Goal: Complete application form: Complete application form

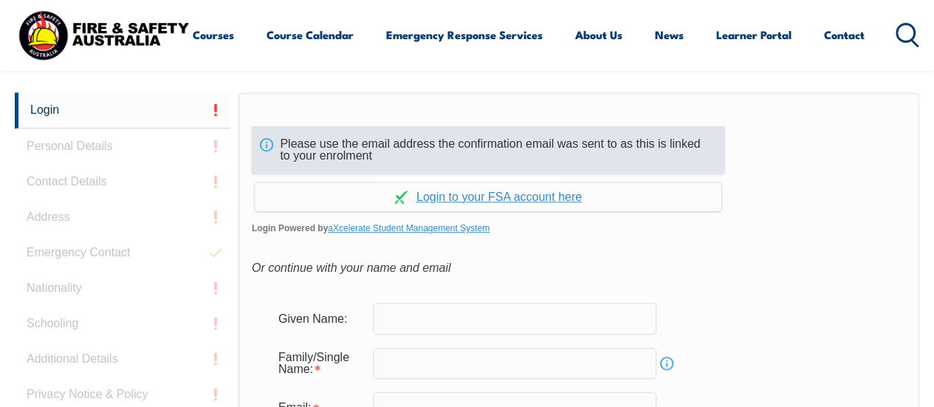
scroll to position [423, 0]
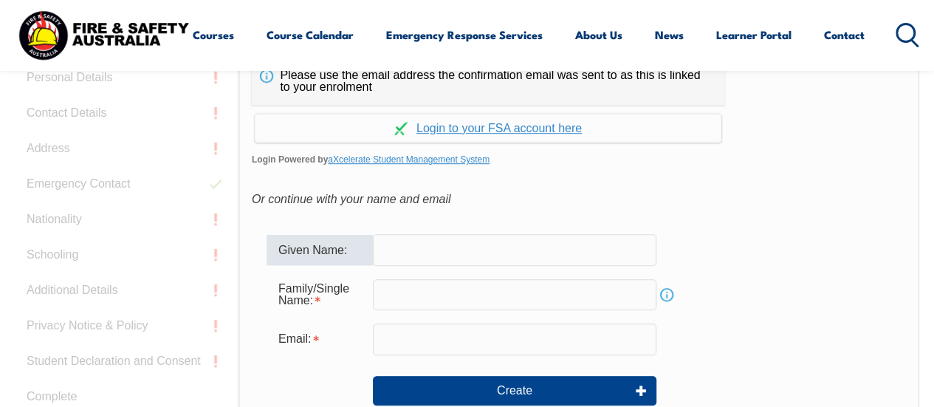
click at [410, 249] on input "text" at bounding box center [514, 249] width 283 height 31
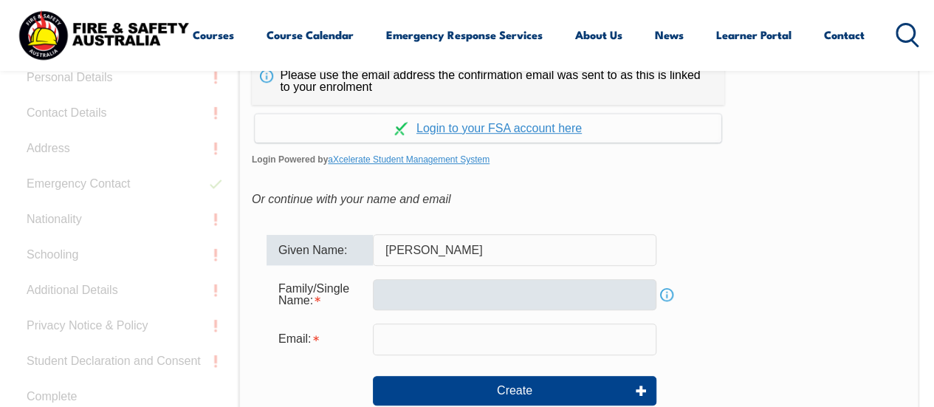
type input "[PERSON_NAME]"
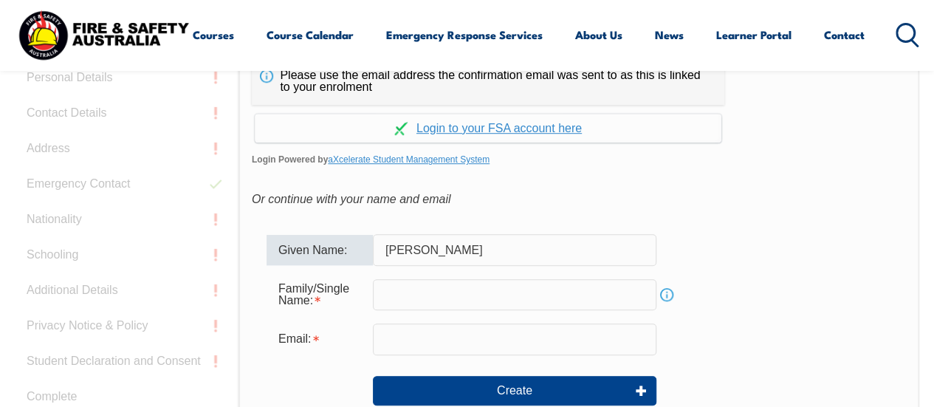
click at [406, 280] on input "text" at bounding box center [514, 294] width 283 height 31
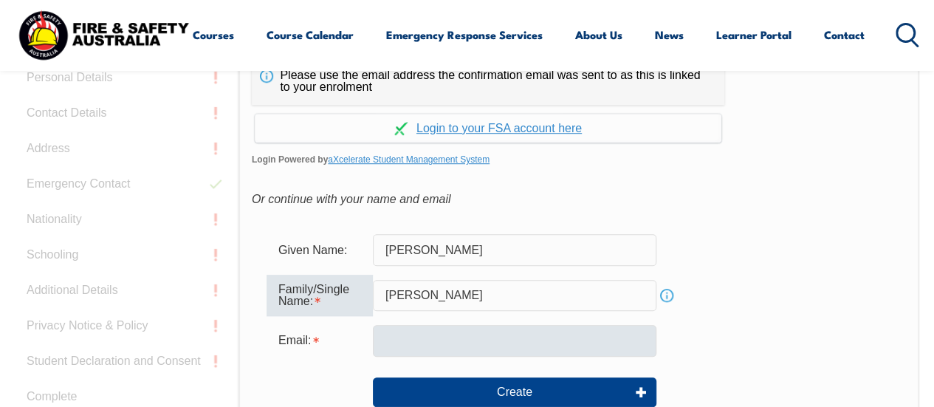
type input "[PERSON_NAME]"
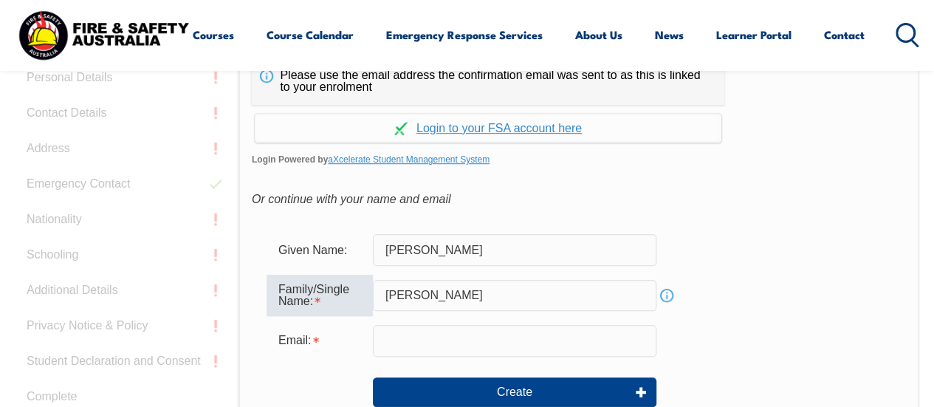
click at [399, 354] on input "email" at bounding box center [514, 340] width 283 height 31
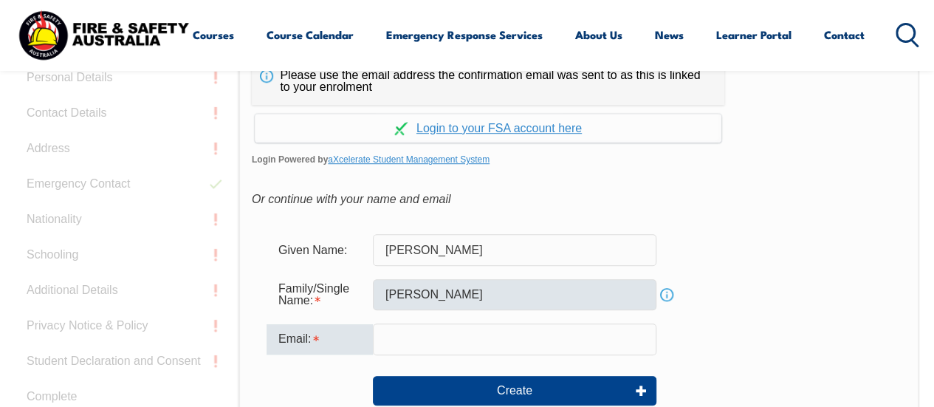
type input "[EMAIL_ADDRESS][DOMAIN_NAME]"
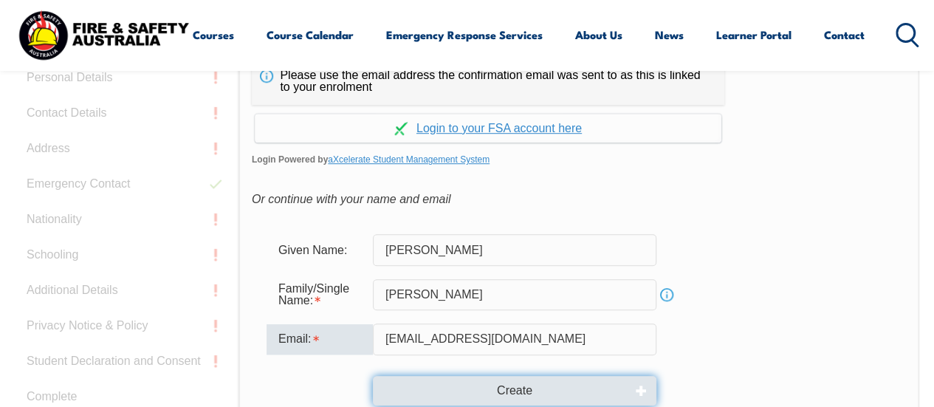
click at [483, 379] on button "Create" at bounding box center [514, 391] width 283 height 30
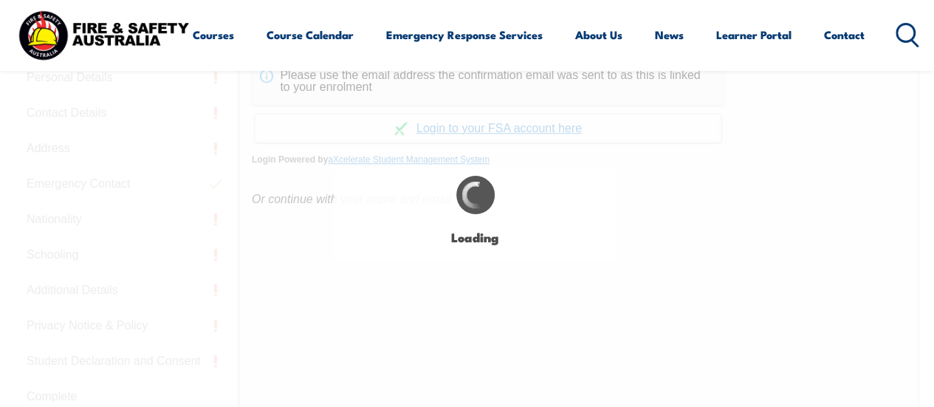
type input "[PERSON_NAME]"
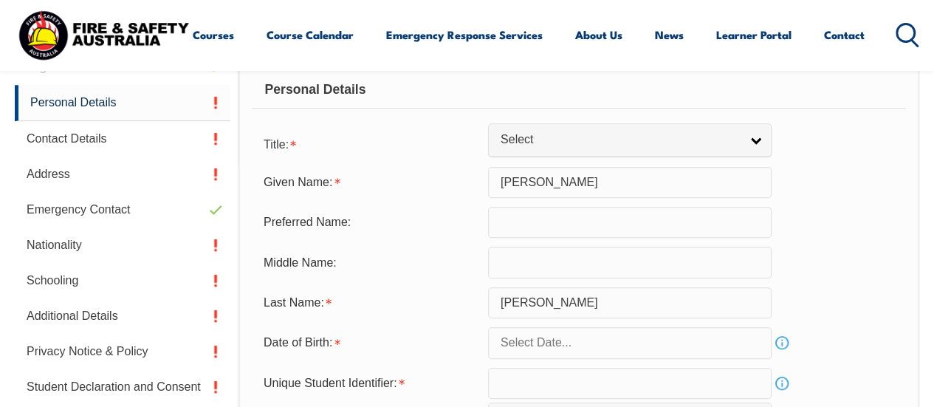
scroll to position [372, 0]
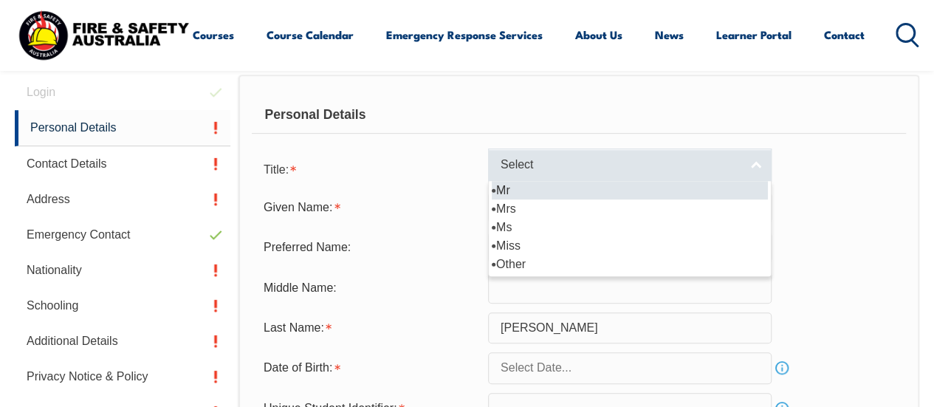
click at [734, 169] on span "Select" at bounding box center [619, 164] width 239 height 15
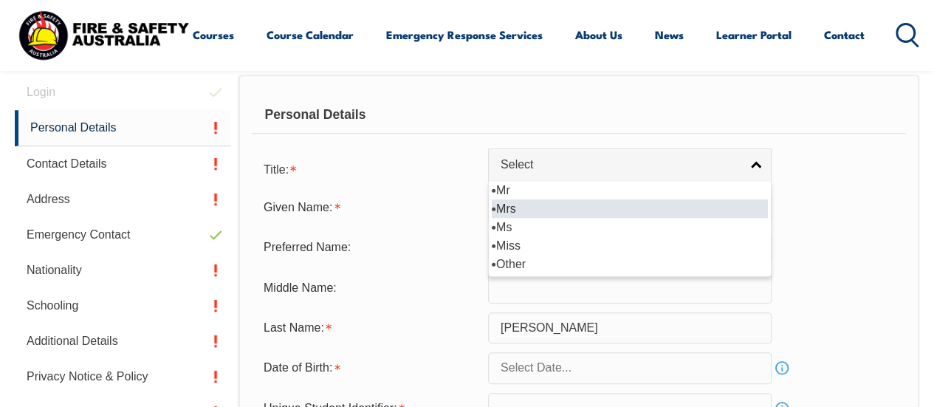
click at [552, 207] on li "Mrs" at bounding box center [630, 208] width 276 height 18
select select "Mrs"
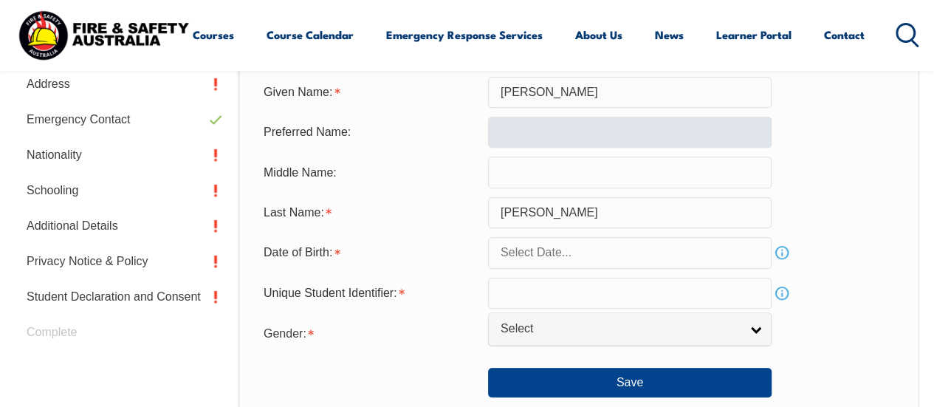
scroll to position [520, 0]
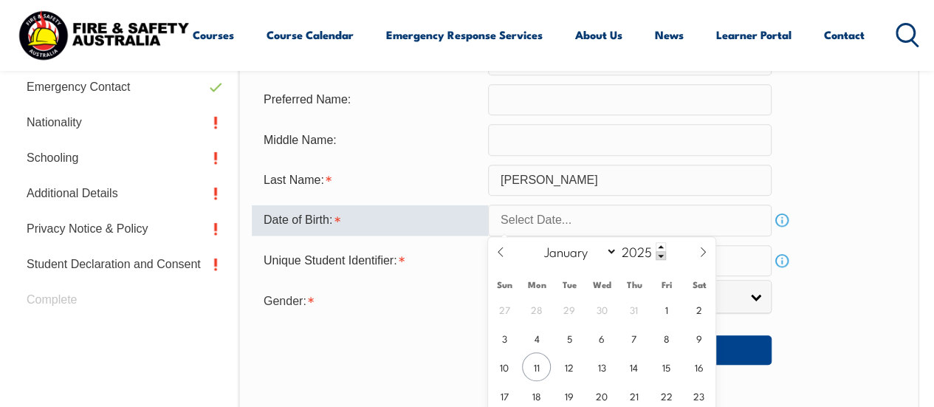
click at [566, 225] on input "text" at bounding box center [629, 219] width 283 height 31
click at [528, 213] on input "text" at bounding box center [629, 219] width 283 height 31
click at [657, 248] on span at bounding box center [660, 246] width 10 height 9
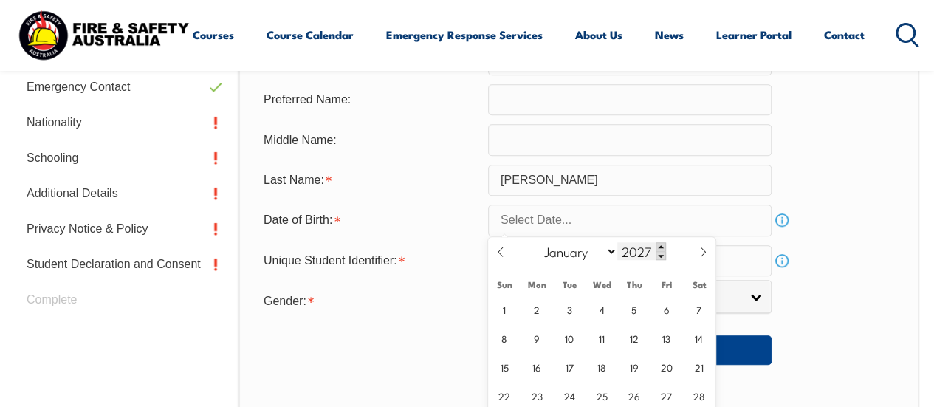
click at [657, 248] on span at bounding box center [660, 246] width 10 height 9
click at [661, 255] on span at bounding box center [660, 255] width 10 height 9
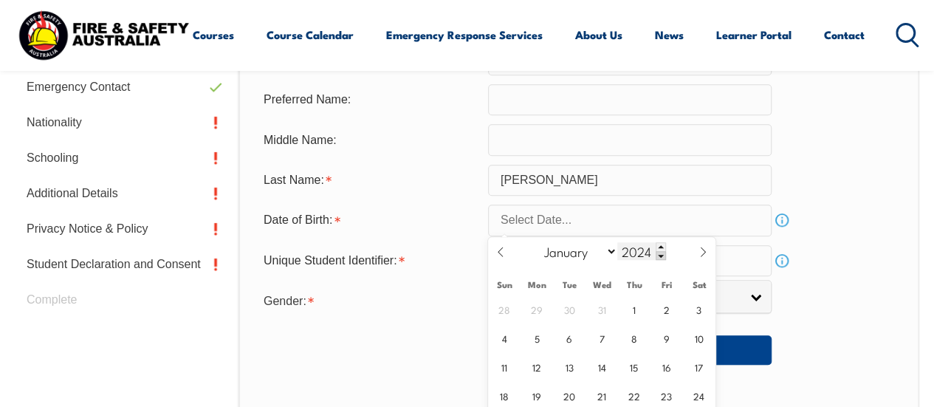
click at [661, 255] on span at bounding box center [660, 255] width 10 height 9
click at [661, 246] on span at bounding box center [660, 246] width 10 height 9
click at [655, 262] on div "January February March April May June July August September October November [D…" at bounding box center [601, 252] width 170 height 30
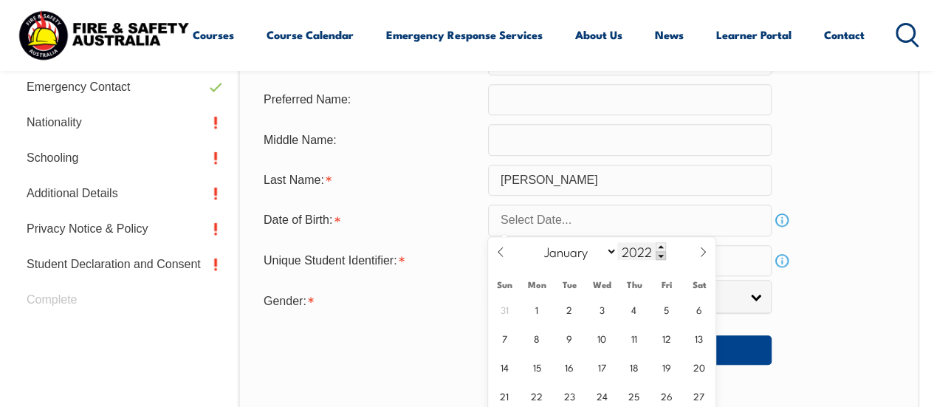
click at [655, 255] on span at bounding box center [660, 255] width 10 height 9
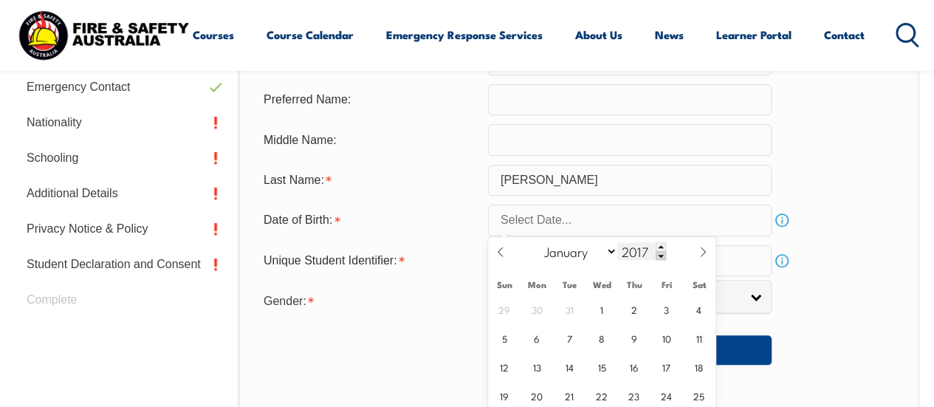
click at [655, 255] on span at bounding box center [660, 255] width 10 height 9
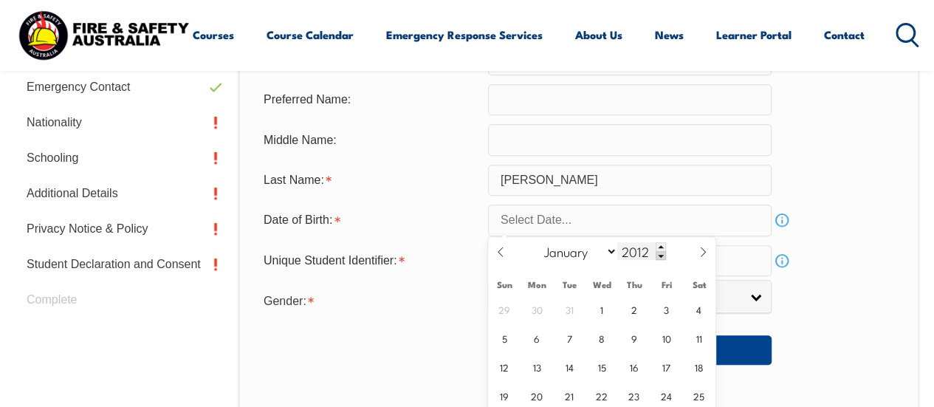
click at [655, 255] on span at bounding box center [660, 255] width 10 height 9
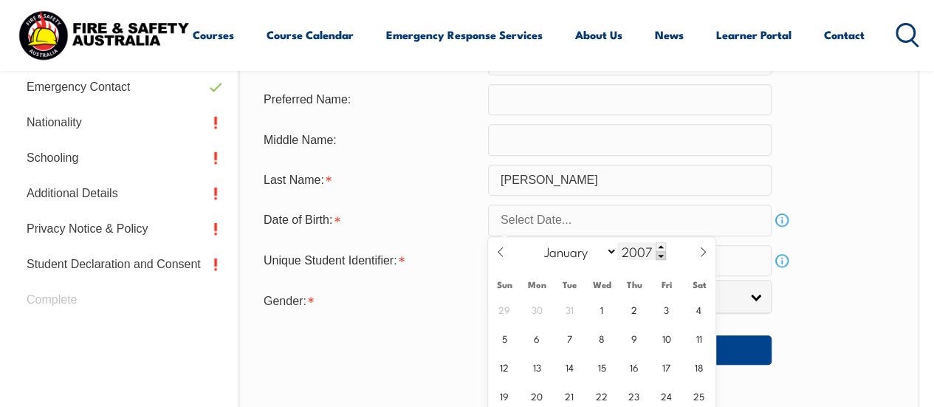
click at [655, 255] on span at bounding box center [660, 255] width 10 height 9
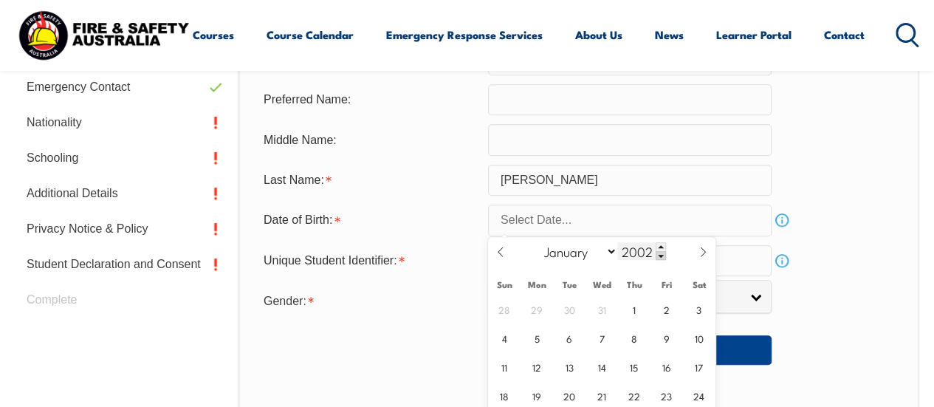
click at [655, 255] on span at bounding box center [660, 255] width 10 height 9
type input "1998"
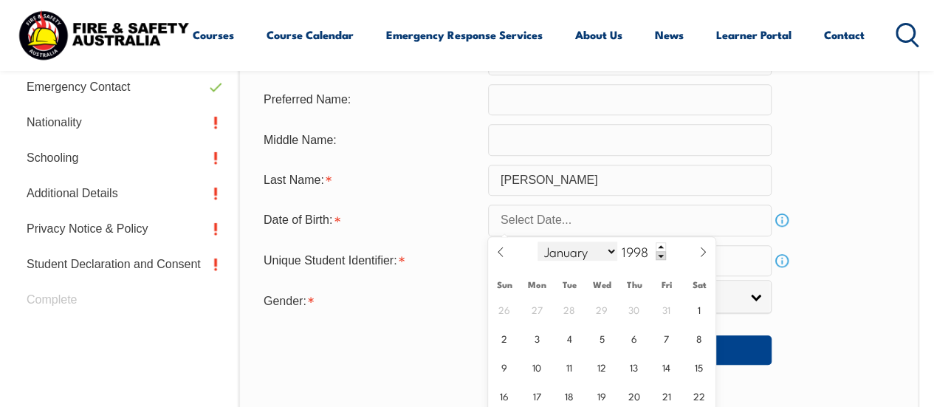
click at [614, 250] on select "January February March April May June July August September October November De…" at bounding box center [577, 250] width 80 height 19
select select "10"
click at [537, 241] on select "January February March April May June July August September October November De…" at bounding box center [577, 250] width 80 height 19
click at [632, 365] on span "19" at bounding box center [633, 366] width 29 height 29
type input "[DATE]"
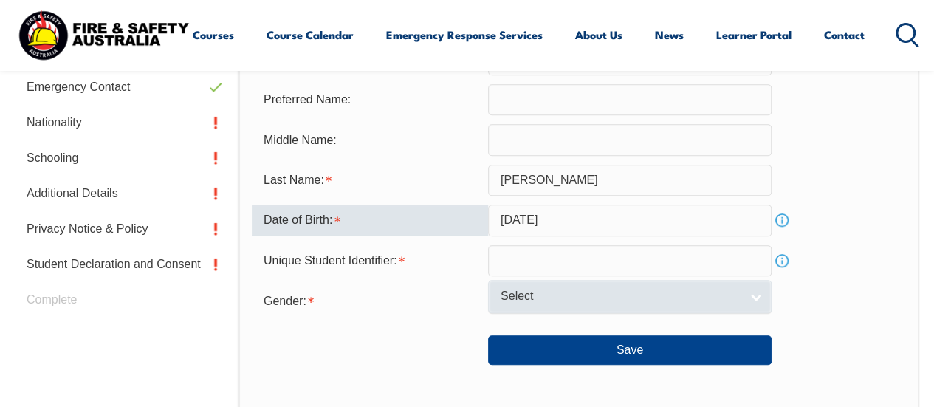
click at [549, 299] on span "Select" at bounding box center [619, 296] width 239 height 15
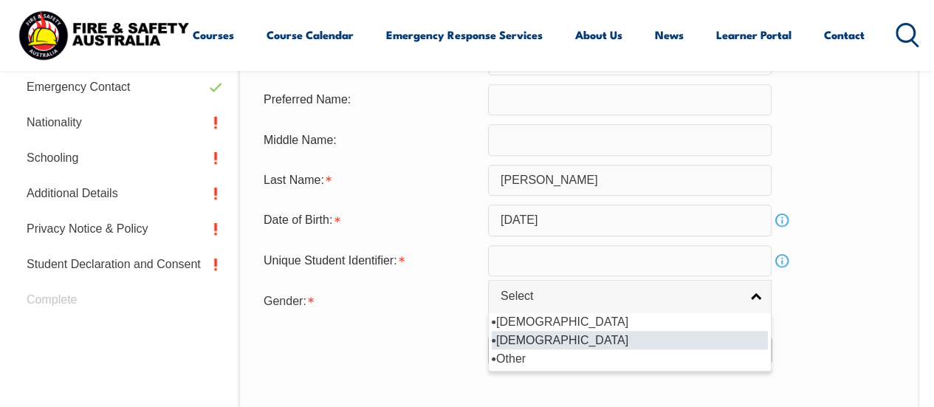
click at [516, 345] on li "[DEMOGRAPHIC_DATA]" at bounding box center [630, 340] width 276 height 18
select select "F"
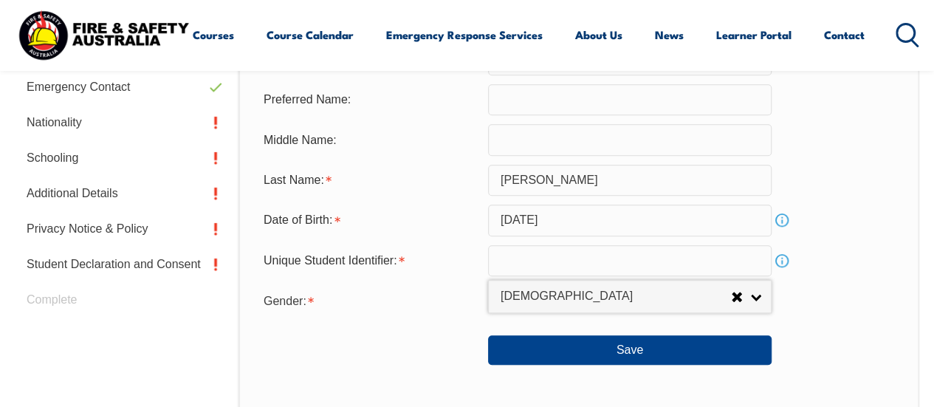
click at [579, 263] on input "text" at bounding box center [629, 260] width 283 height 31
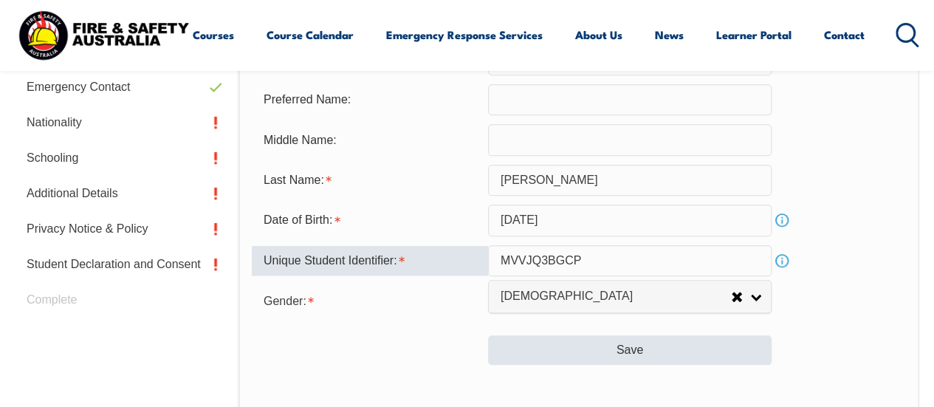
type input "MVVJQ3BGCP"
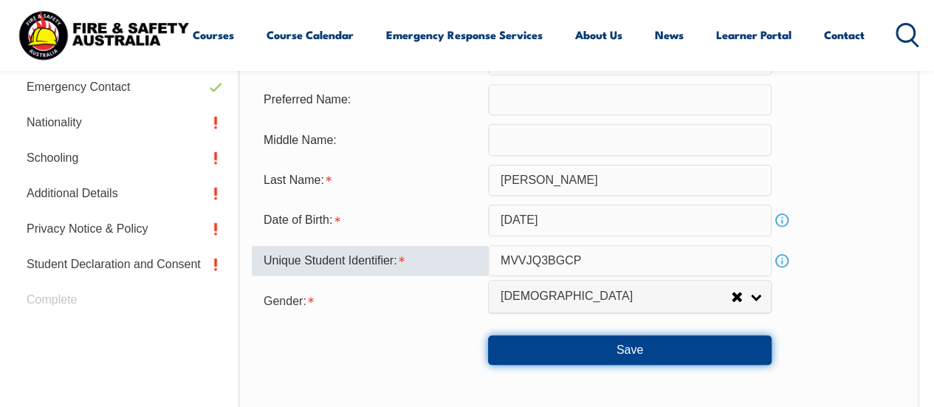
click at [599, 349] on button "Save" at bounding box center [629, 350] width 283 height 30
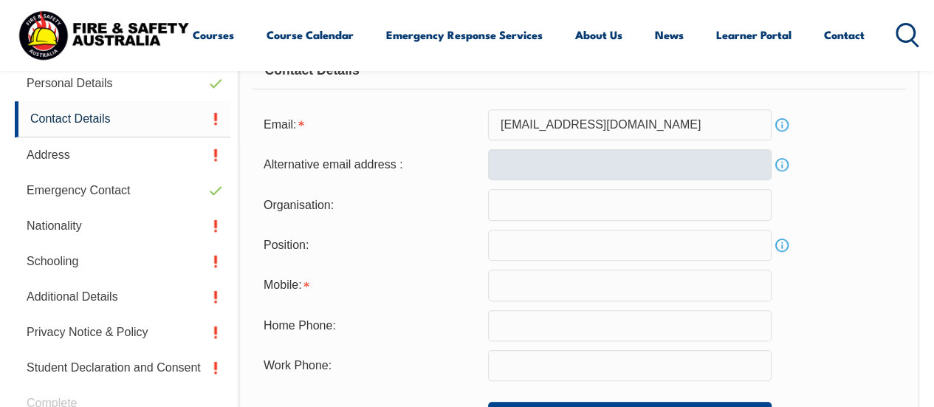
scroll to position [446, 0]
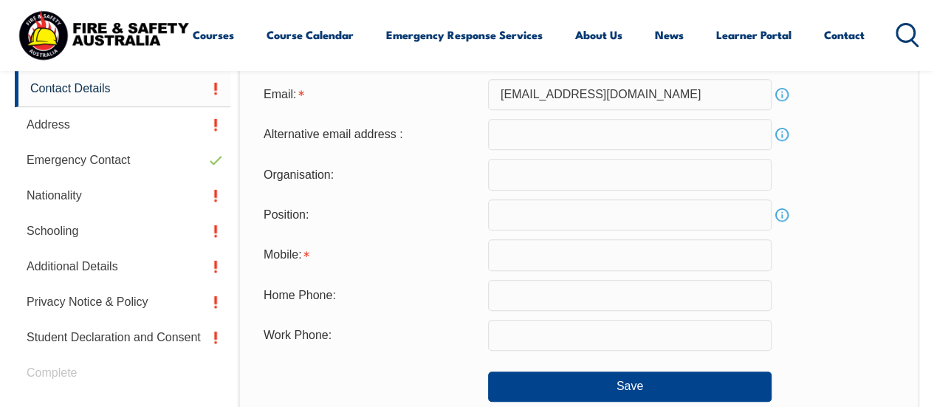
click at [511, 266] on input "text" at bounding box center [629, 254] width 283 height 31
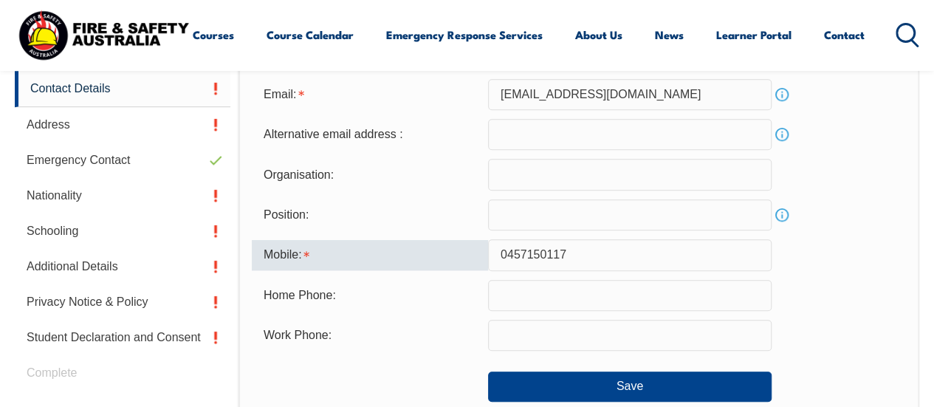
type input "0457150117"
click at [909, 303] on div "Contact Details Email: [EMAIL_ADDRESS][DOMAIN_NAME] Info Alternative email addr…" at bounding box center [578, 306] width 680 height 613
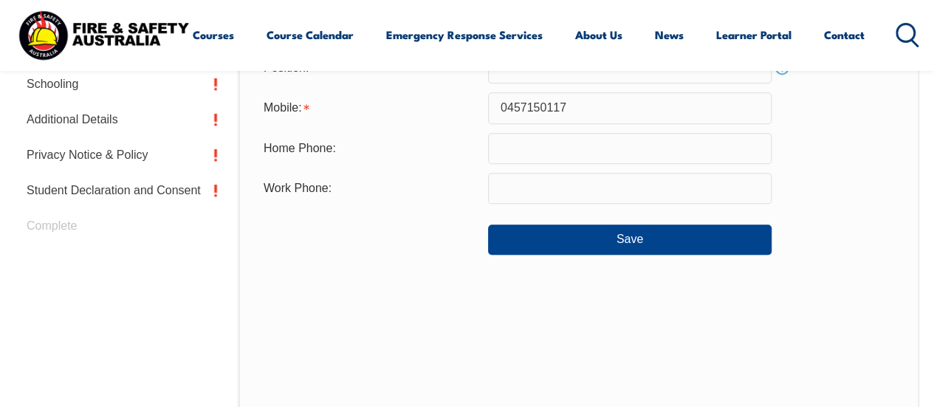
scroll to position [594, 0]
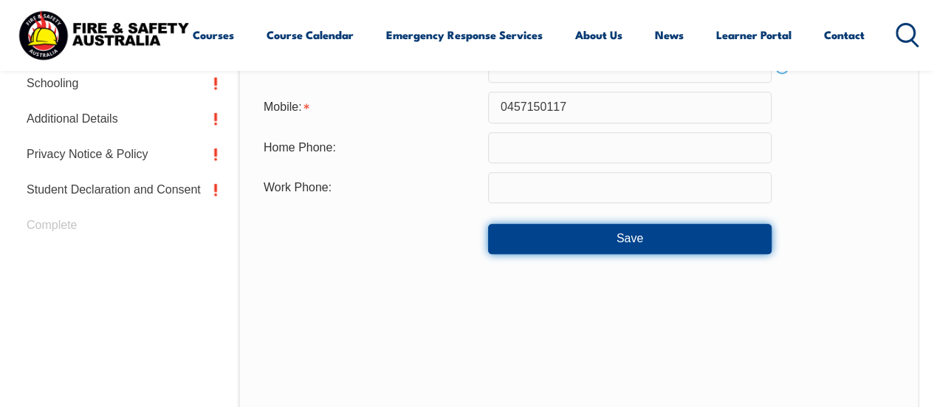
click at [701, 227] on button "Save" at bounding box center [629, 239] width 283 height 30
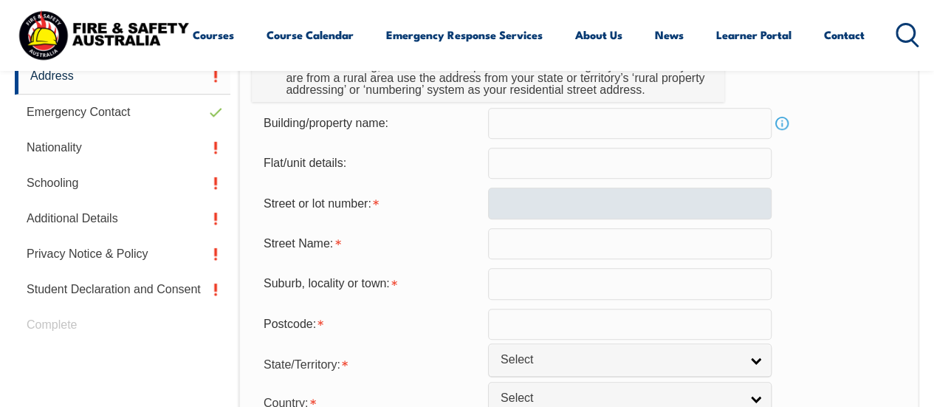
scroll to position [520, 0]
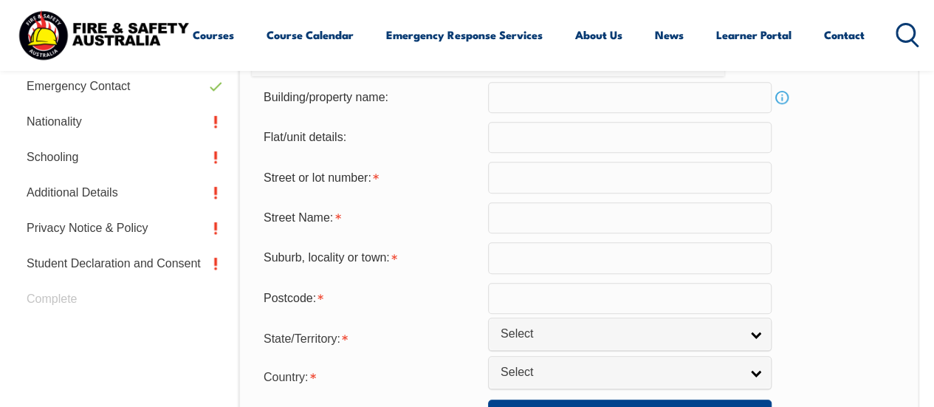
click at [534, 185] on input "text" at bounding box center [629, 177] width 283 height 31
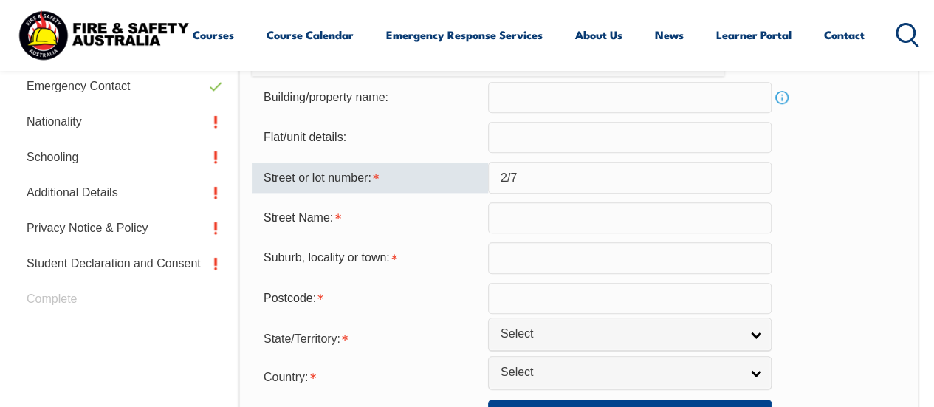
type input "2/7"
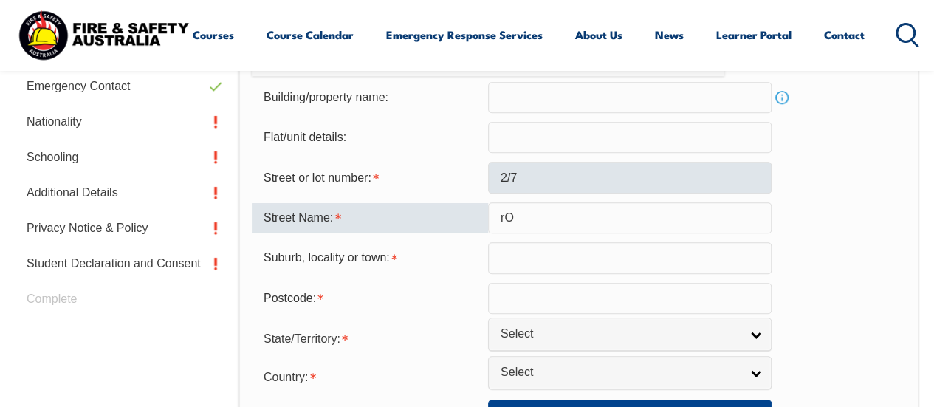
type input "r"
type input "Royal Close"
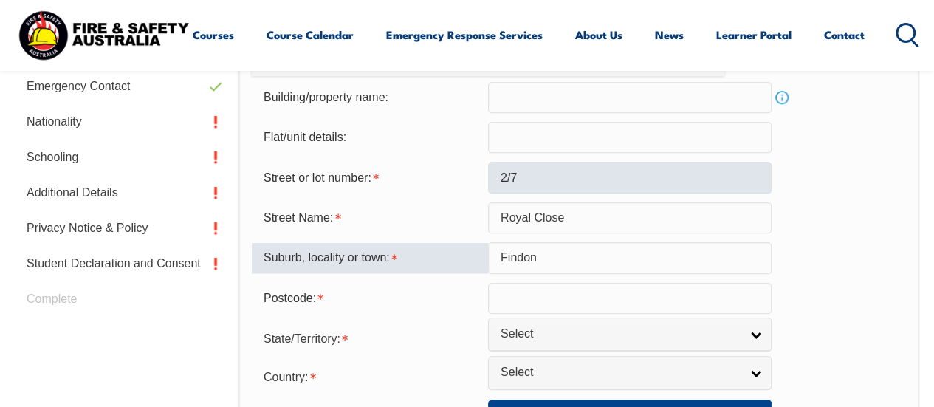
type input "Findon"
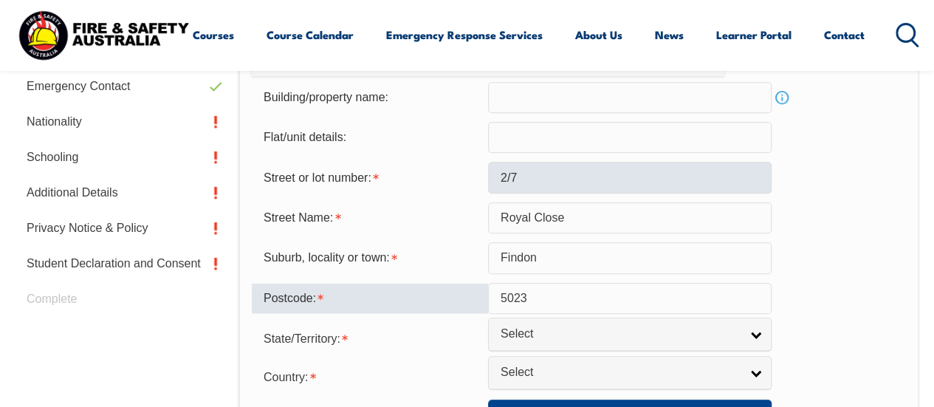
type input "5023"
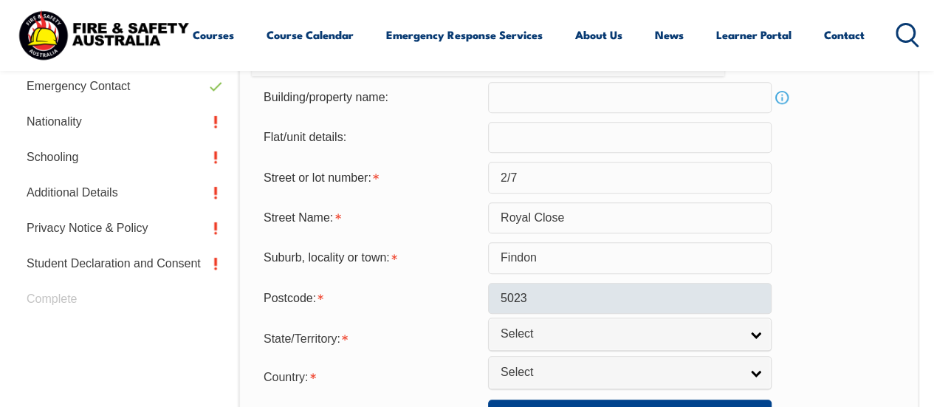
scroll to position [594, 0]
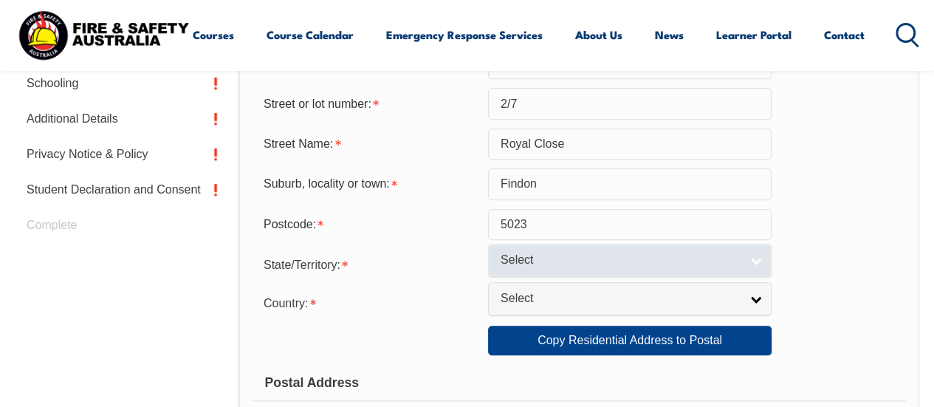
click at [770, 254] on link "Select" at bounding box center [629, 260] width 283 height 33
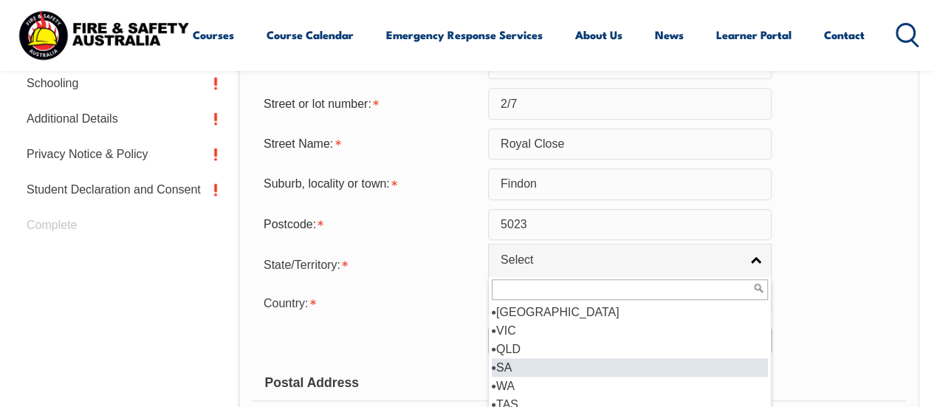
click at [532, 368] on li "SA" at bounding box center [630, 367] width 276 height 18
select select "SA"
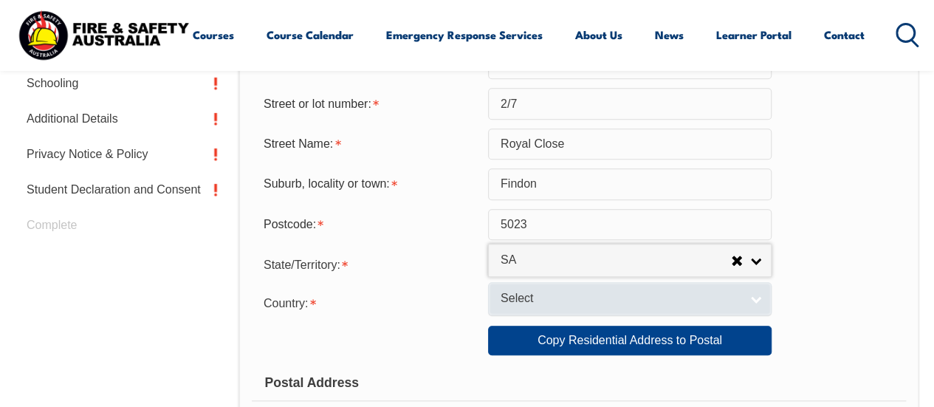
click at [737, 286] on link "Select" at bounding box center [629, 298] width 283 height 33
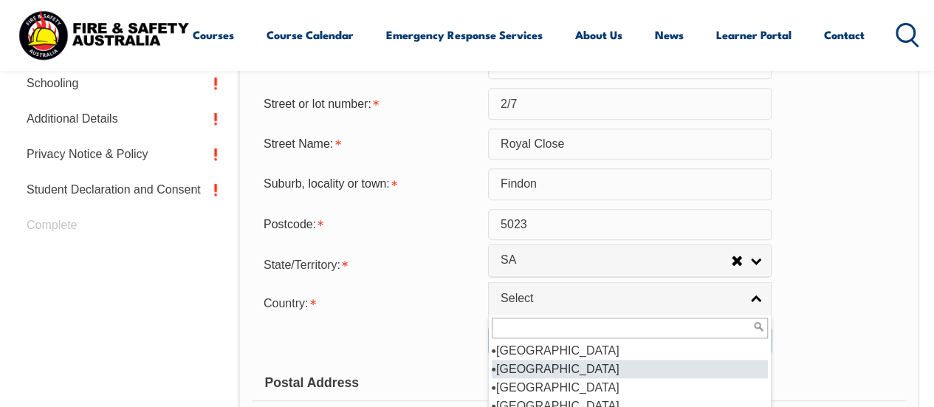
scroll to position [221, 0]
click at [559, 370] on li "[GEOGRAPHIC_DATA]" at bounding box center [630, 368] width 276 height 18
select select "1101"
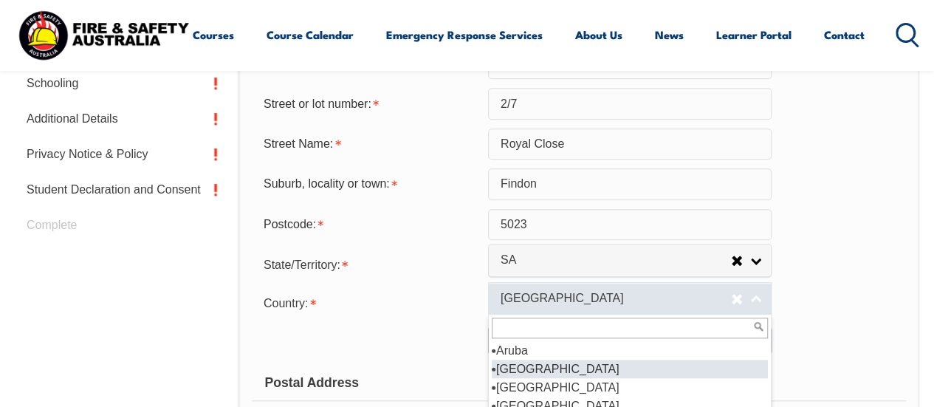
click at [606, 302] on span "[GEOGRAPHIC_DATA]" at bounding box center [615, 298] width 230 height 15
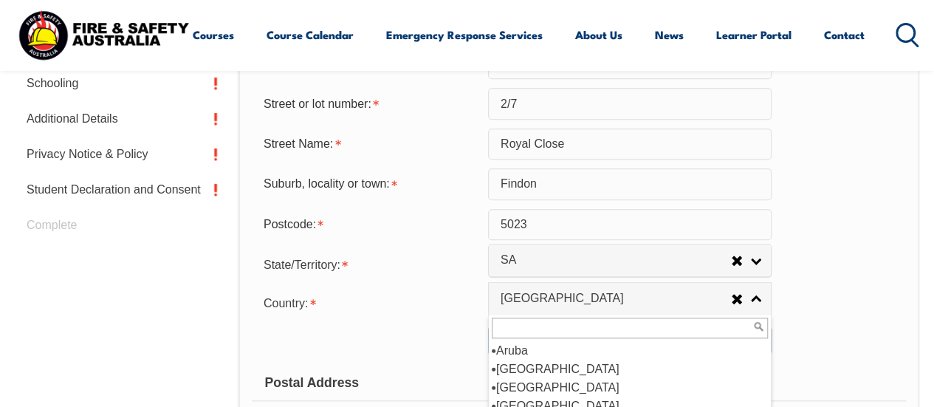
click at [827, 321] on form "Usual Residential Address Please provide the physical address (street number an…" at bounding box center [579, 347] width 654 height 945
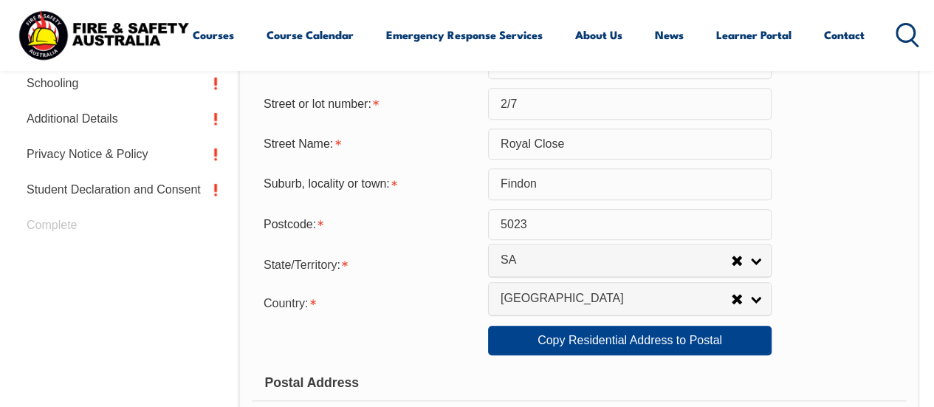
scroll to position [668, 0]
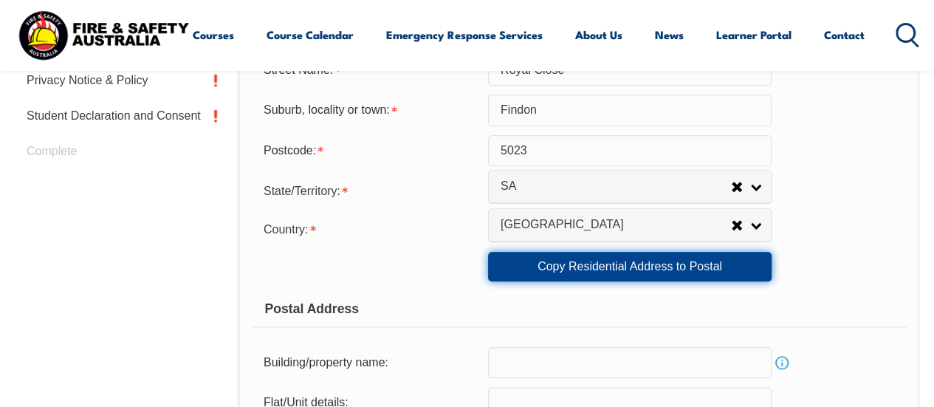
click at [546, 267] on link "Copy Residential Address to Postal" at bounding box center [629, 267] width 283 height 30
type input "2/7"
type input "Royal Close"
type input "Findon"
select select "SA"
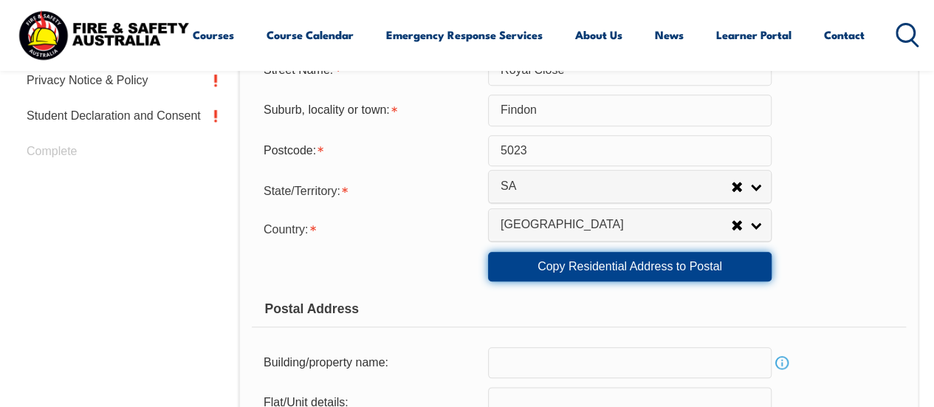
type input "5023"
select select "1101"
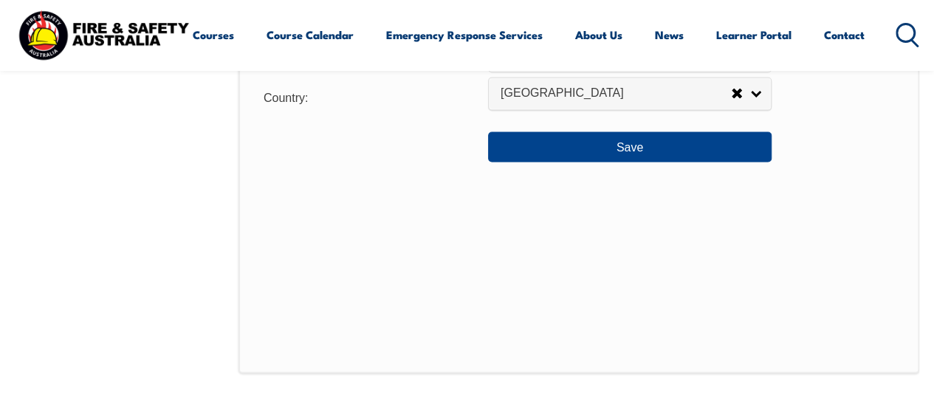
scroll to position [1258, 0]
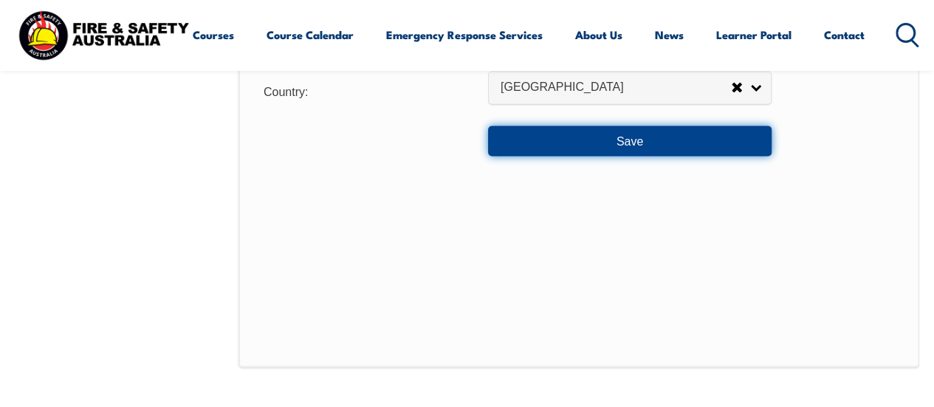
click at [577, 146] on button "Save" at bounding box center [629, 140] width 283 height 30
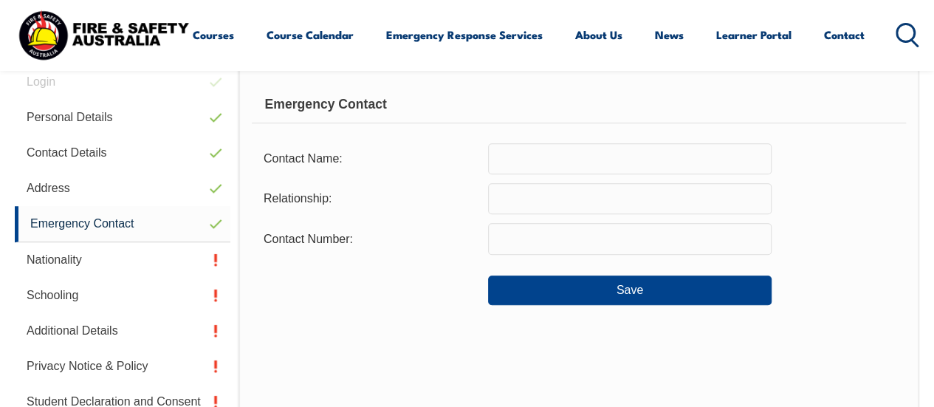
scroll to position [373, 0]
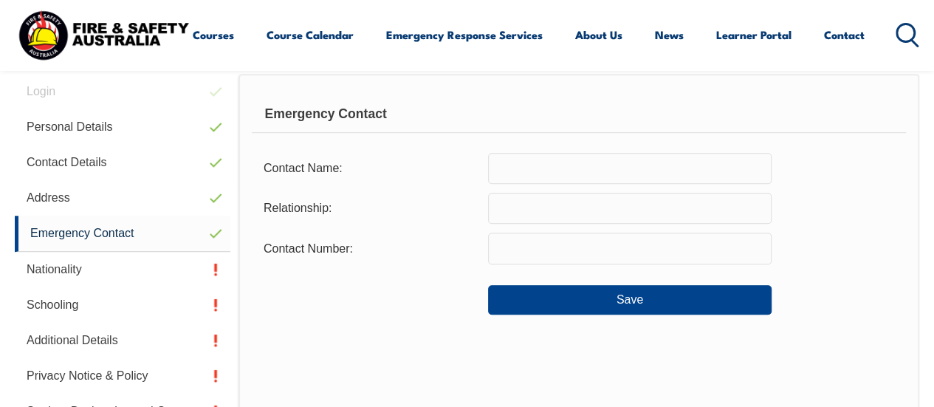
click at [610, 172] on input "text" at bounding box center [629, 168] width 283 height 31
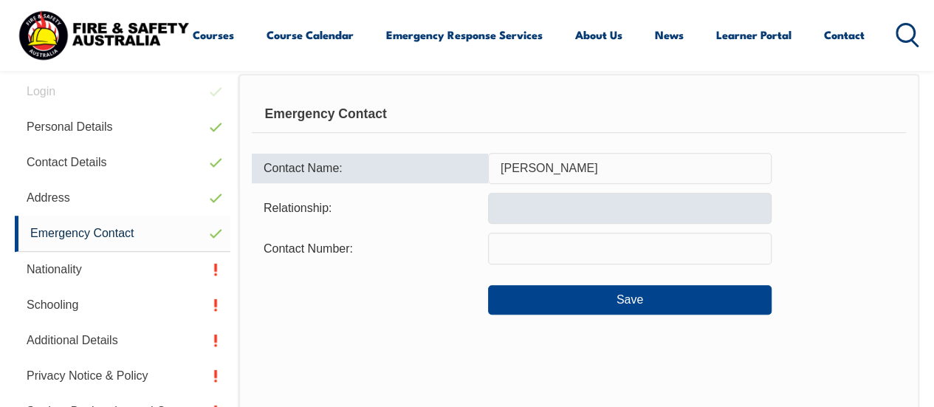
type input "[PERSON_NAME]"
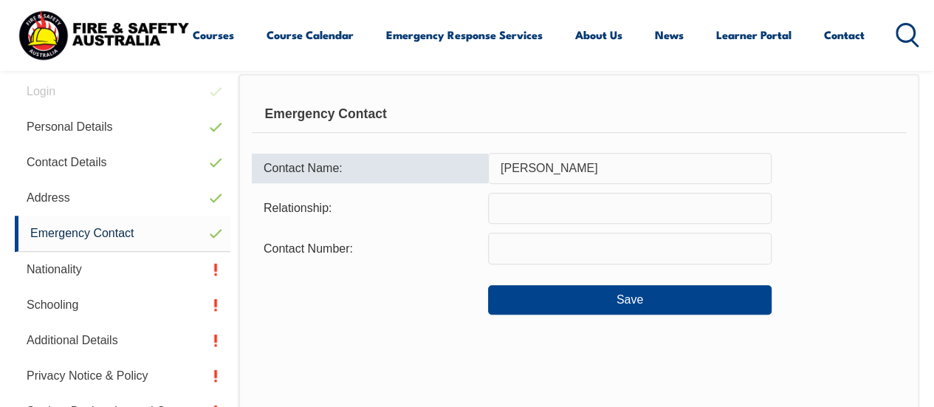
click at [587, 211] on input "text" at bounding box center [629, 208] width 283 height 31
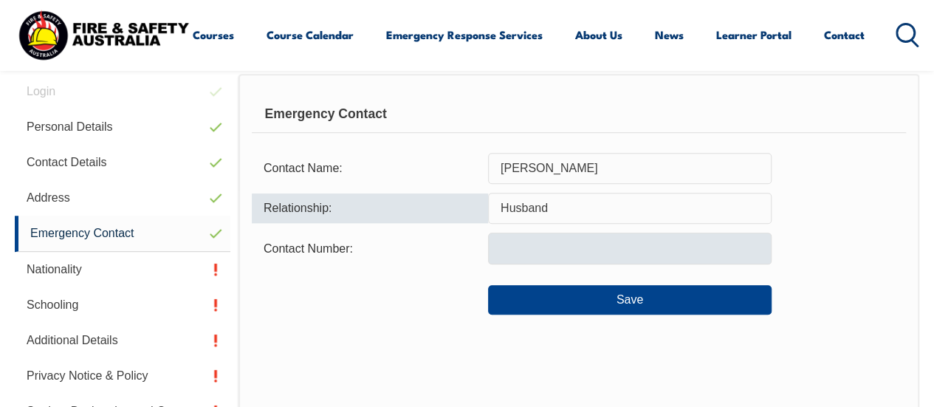
type input "Husband"
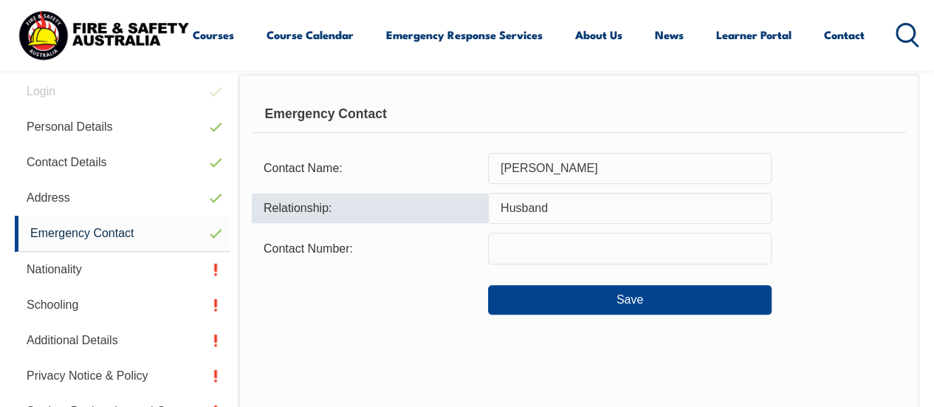
click at [580, 240] on input "text" at bounding box center [629, 247] width 283 height 31
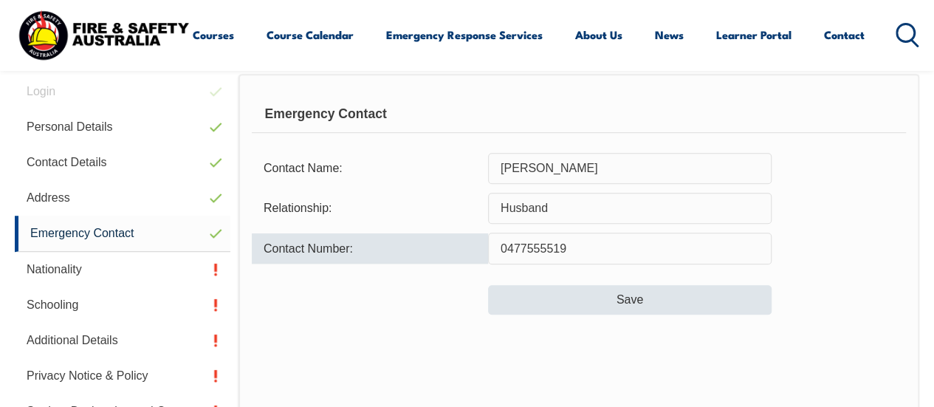
type input "0477555519"
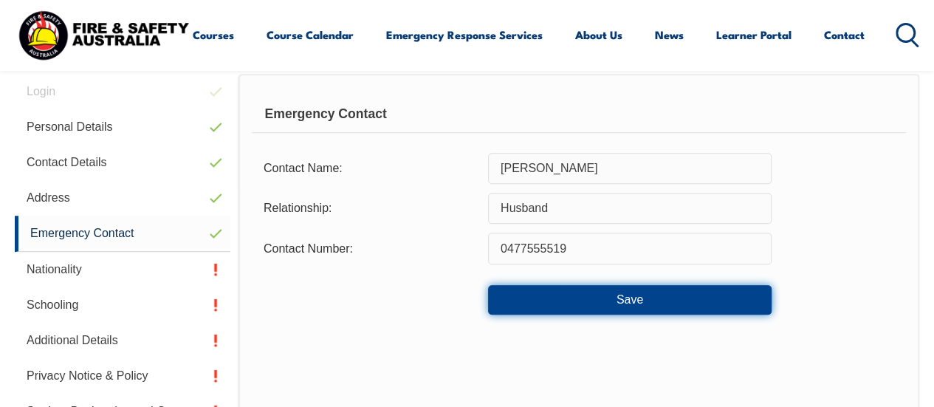
click at [576, 296] on button "Save" at bounding box center [629, 300] width 283 height 30
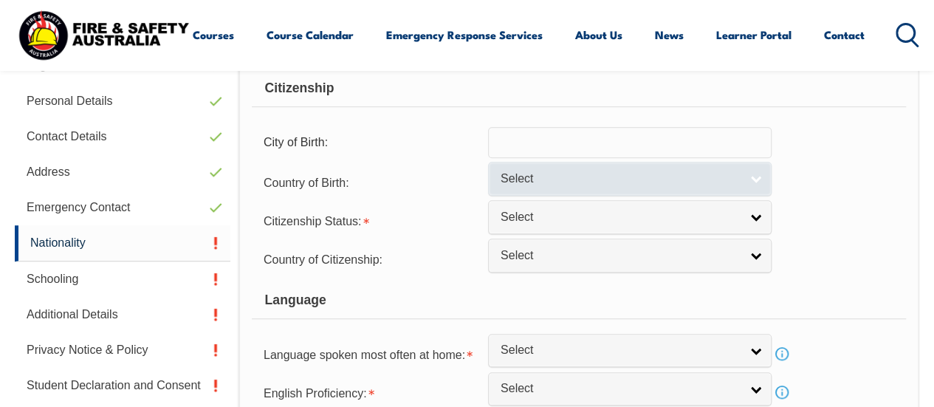
scroll to position [299, 0]
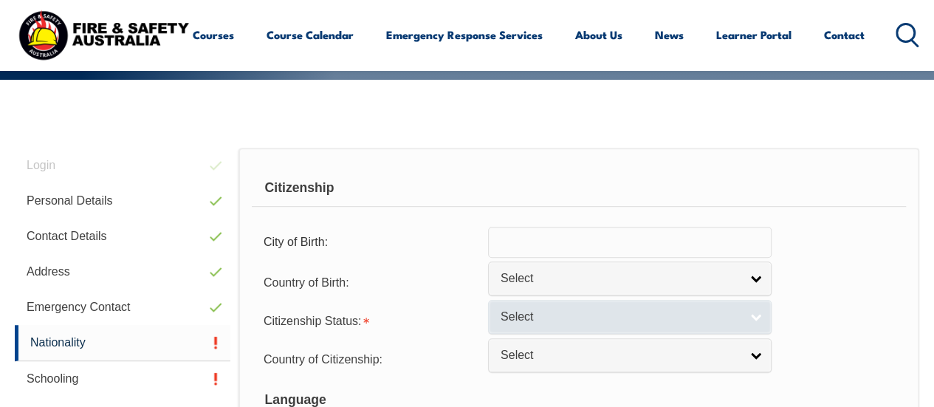
click at [627, 322] on span "Select" at bounding box center [619, 316] width 239 height 15
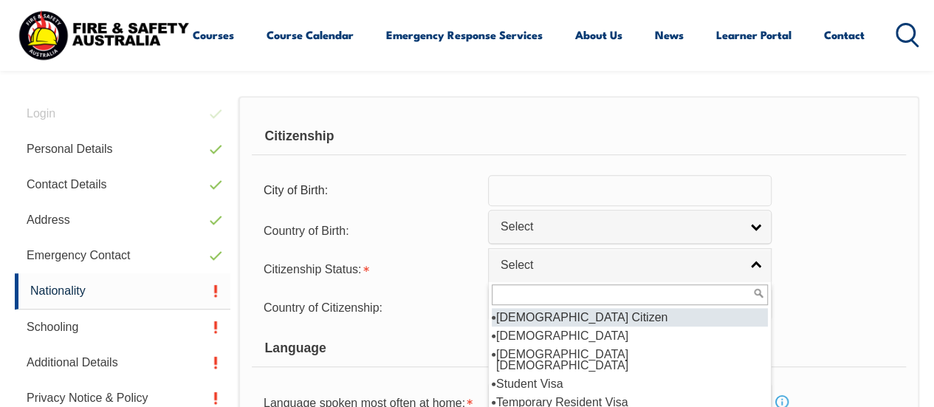
scroll to position [373, 0]
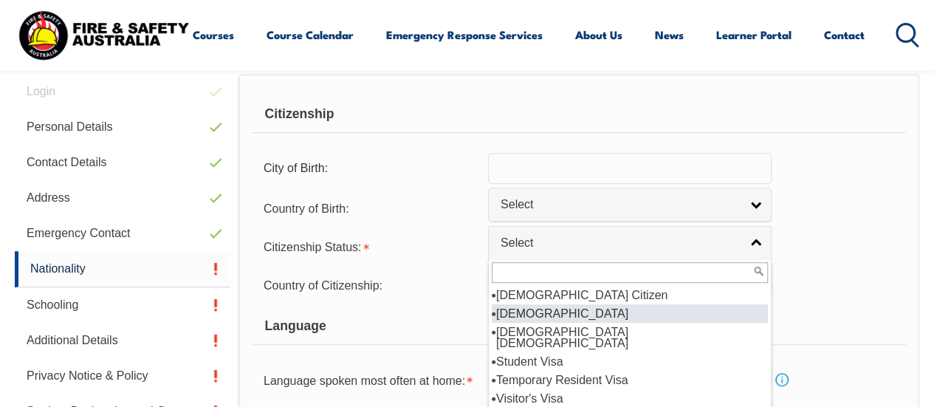
click at [552, 298] on li "[DEMOGRAPHIC_DATA] Citizen" at bounding box center [630, 295] width 276 height 18
select select "1"
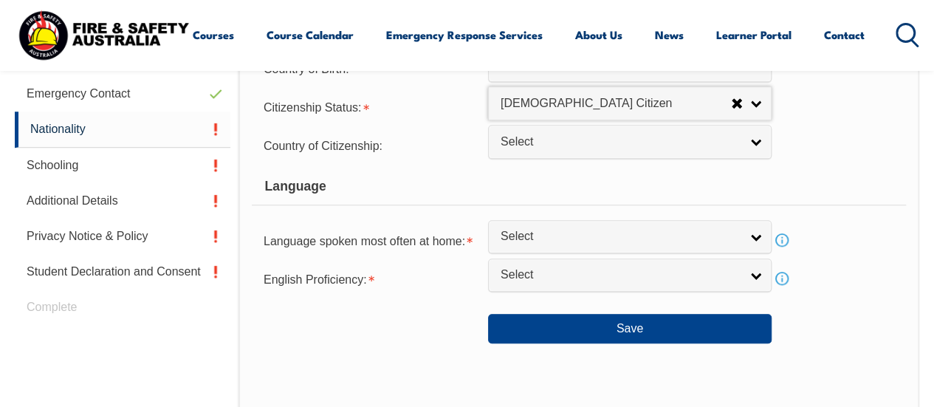
scroll to position [520, 0]
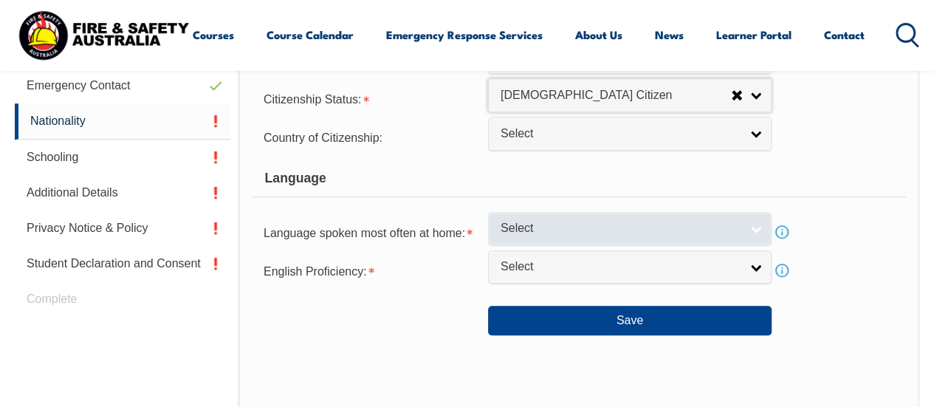
click at [583, 212] on link "Select" at bounding box center [629, 228] width 283 height 33
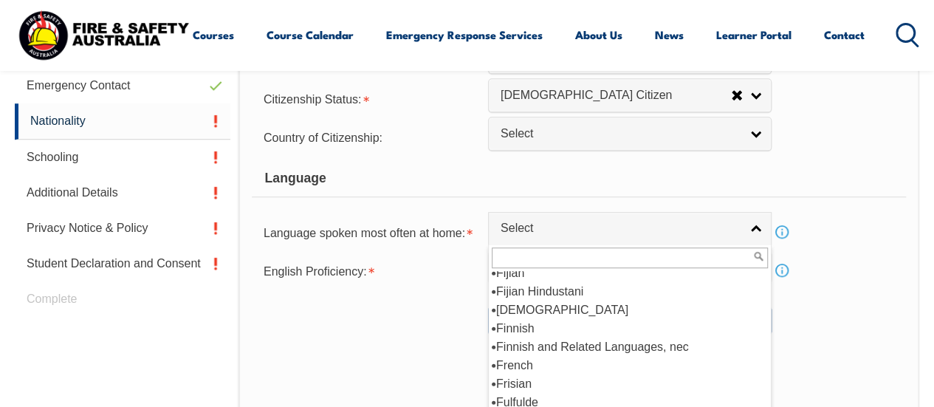
scroll to position [1845, 0]
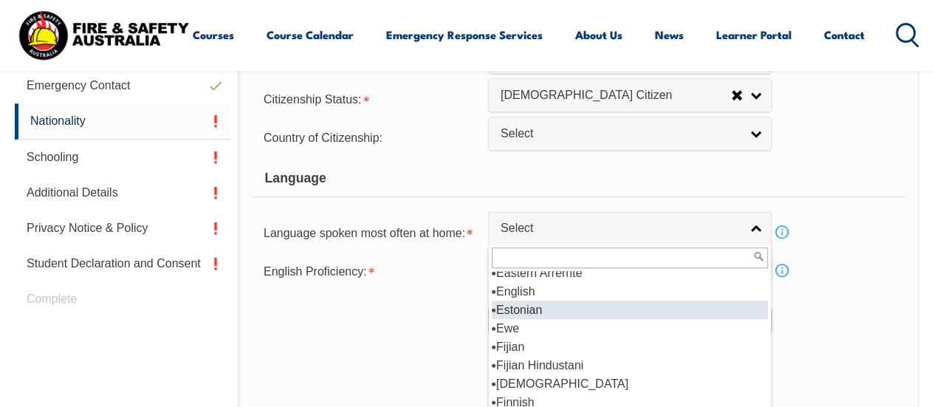
click at [536, 296] on li "English" at bounding box center [630, 291] width 276 height 18
select select "1201"
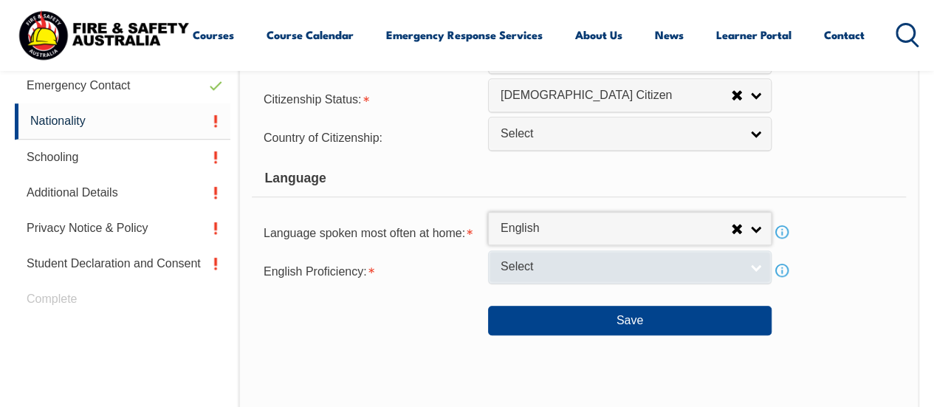
click at [571, 269] on span "Select" at bounding box center [619, 266] width 239 height 15
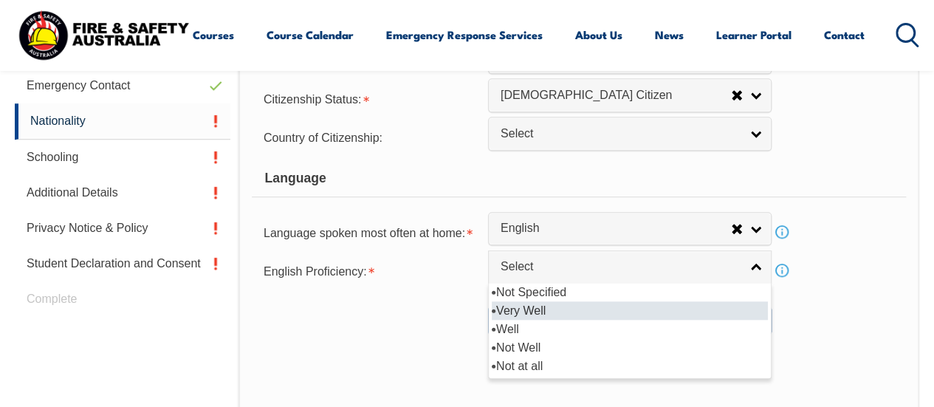
click at [532, 306] on li "Very Well" at bounding box center [630, 310] width 276 height 18
select select "1"
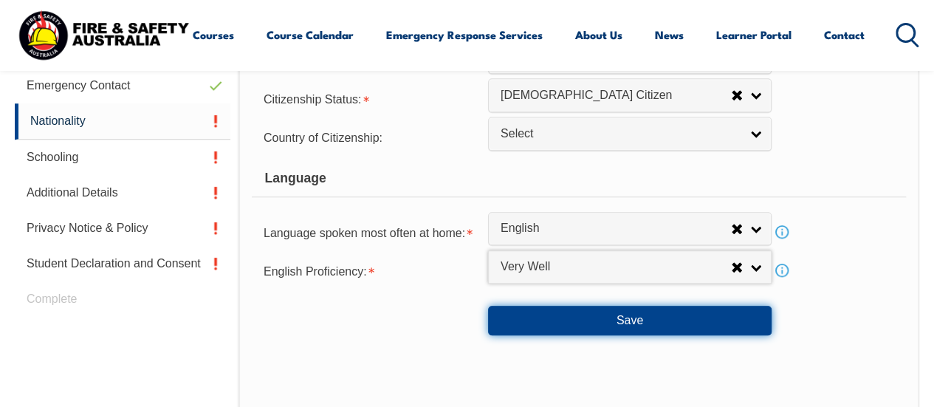
click at [531, 312] on button "Save" at bounding box center [629, 321] width 283 height 30
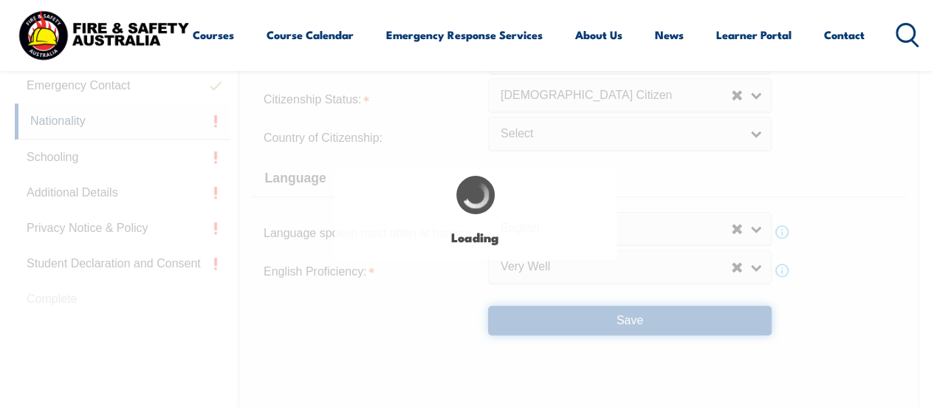
select select "false"
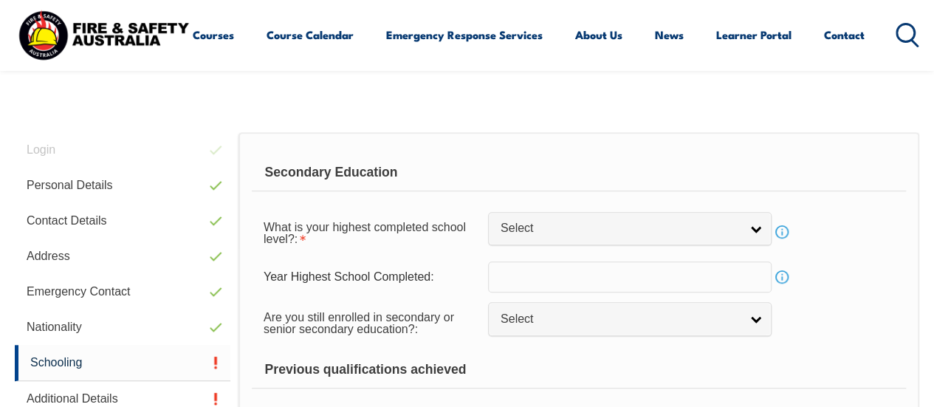
scroll to position [224, 0]
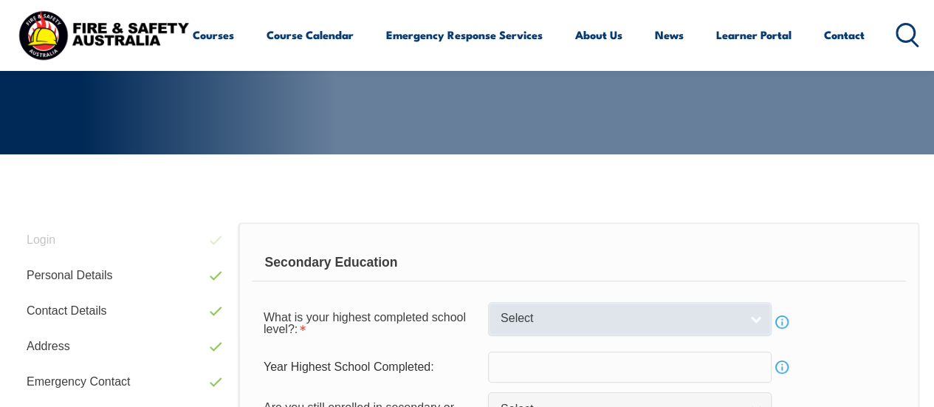
click at [551, 322] on span "Select" at bounding box center [619, 318] width 239 height 15
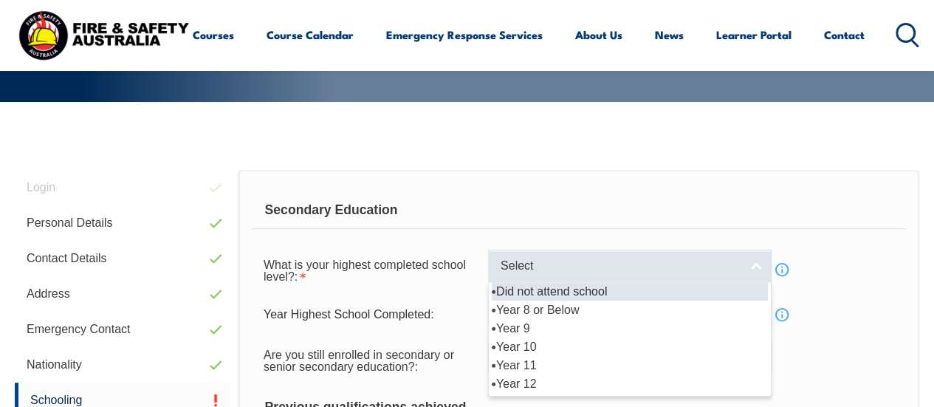
scroll to position [298, 0]
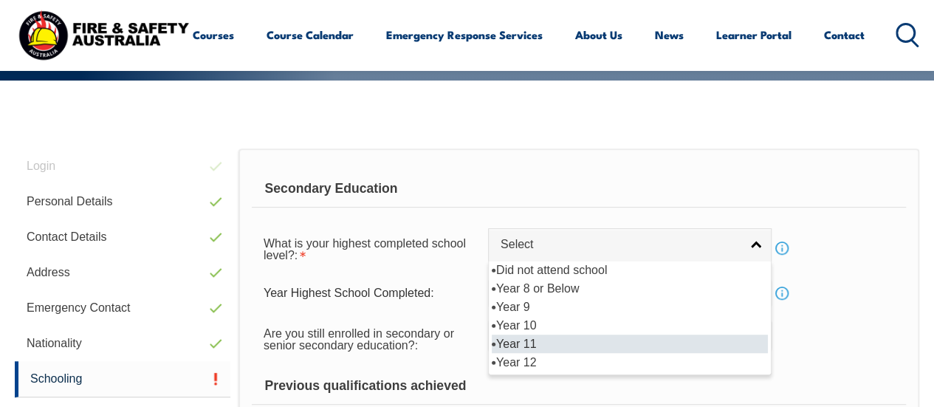
click at [530, 356] on li "Year 12" at bounding box center [630, 362] width 276 height 18
select select "12"
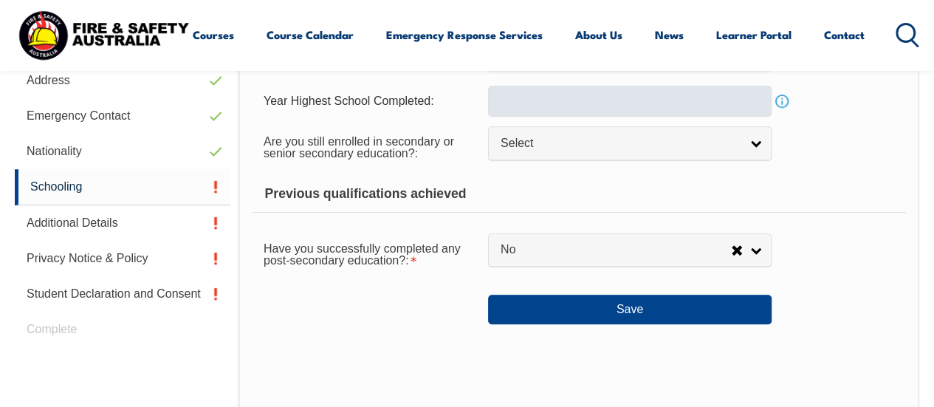
scroll to position [520, 0]
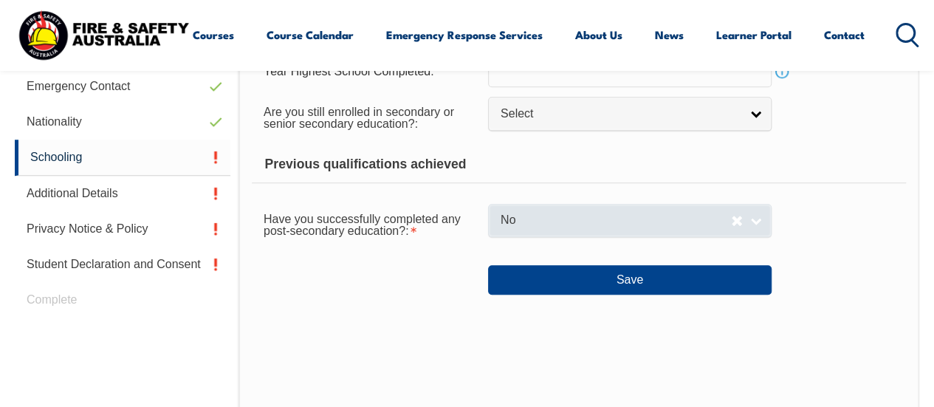
click at [624, 216] on span "No" at bounding box center [615, 220] width 230 height 15
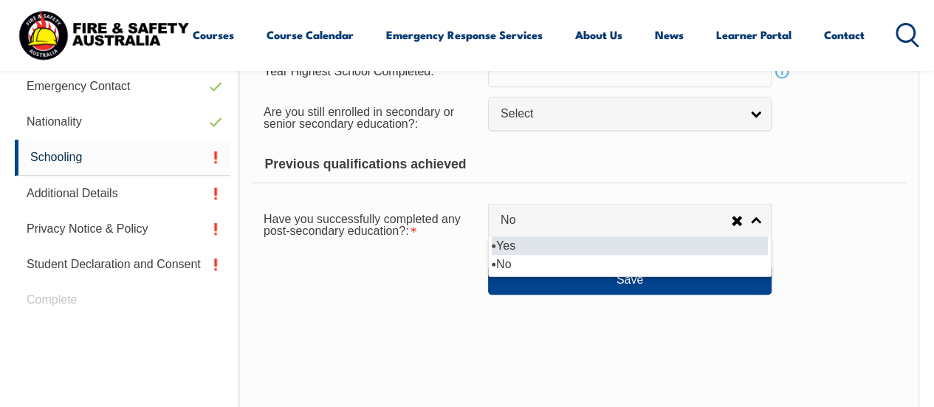
click at [570, 240] on li "Yes" at bounding box center [630, 245] width 276 height 18
select select "true"
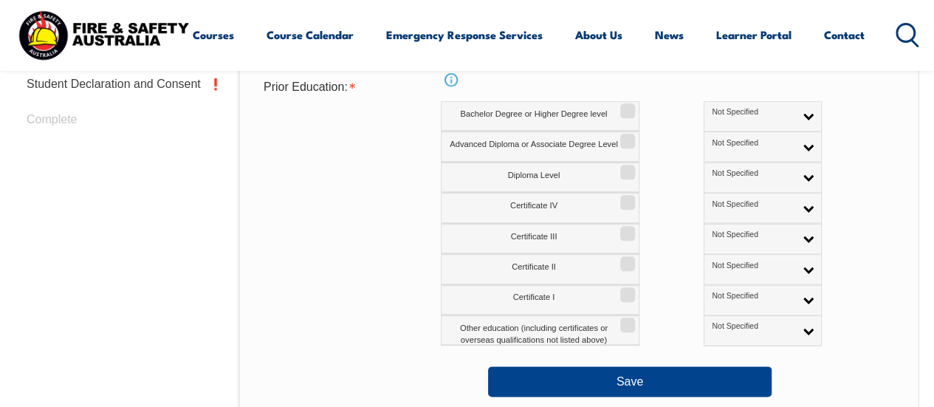
scroll to position [667, 0]
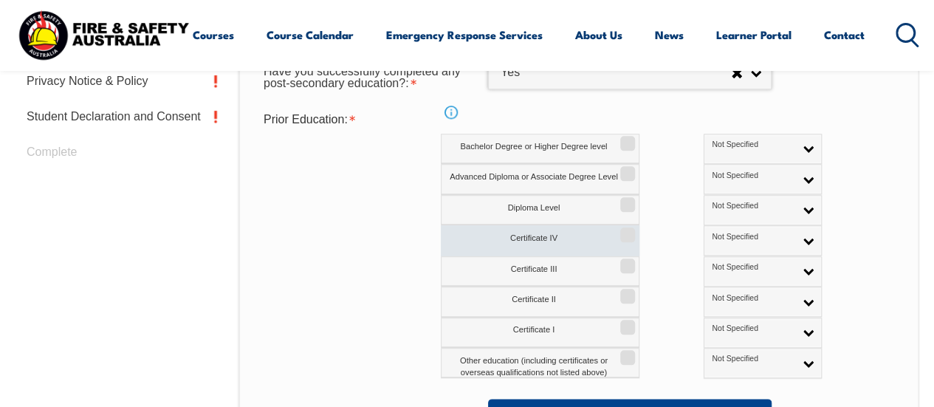
click at [621, 230] on input "Certificate IV" at bounding box center [625, 229] width 9 height 1
checkbox input "true"
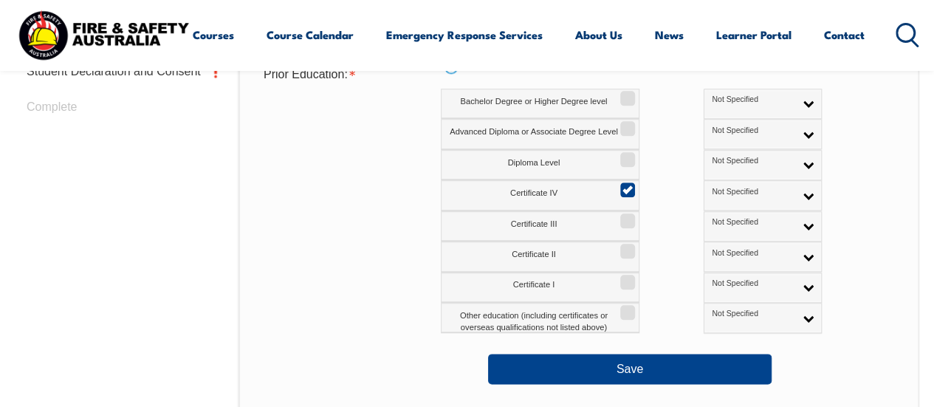
scroll to position [741, 0]
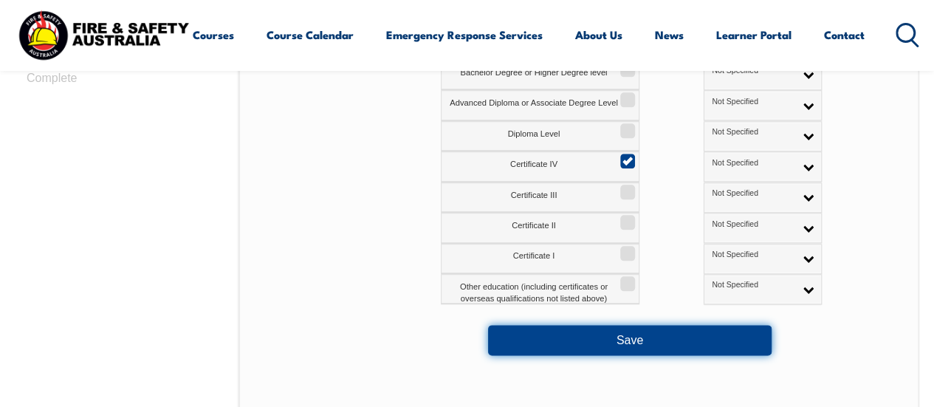
click at [639, 342] on button "Save" at bounding box center [629, 340] width 283 height 30
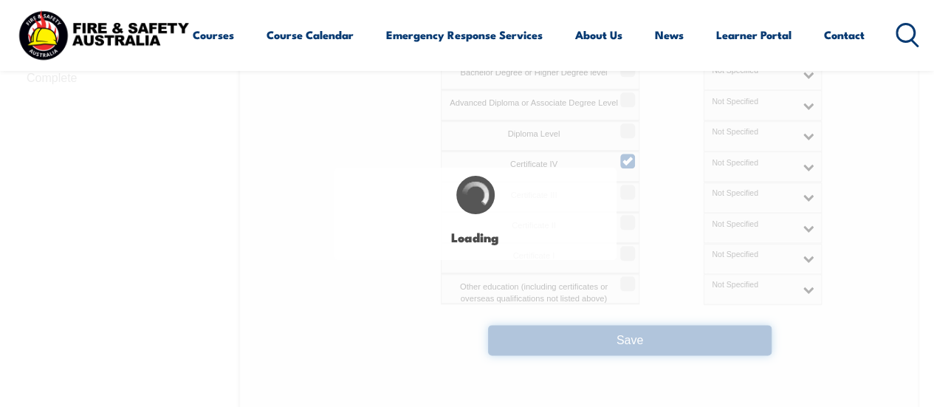
select select
select select "true"
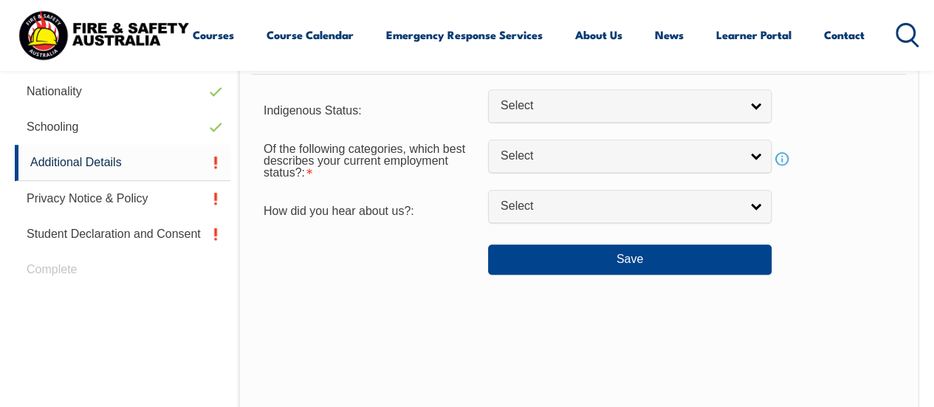
scroll to position [373, 0]
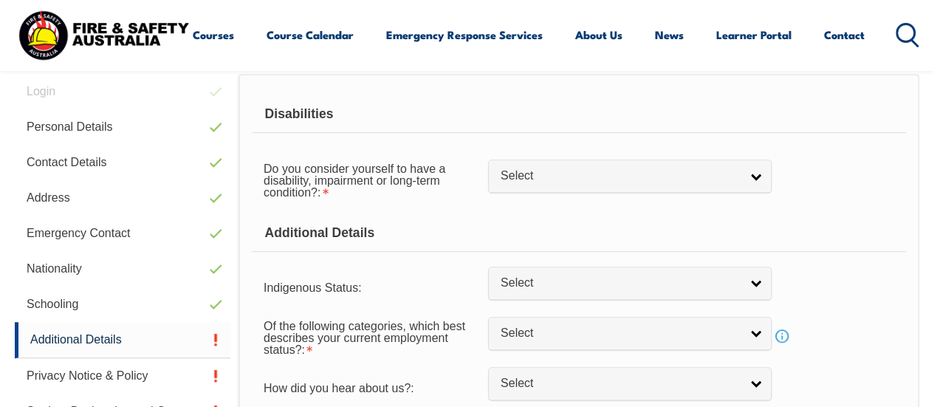
click at [649, 156] on div "Do you consider yourself to have a disability, impairment or long-term conditio…" at bounding box center [579, 179] width 654 height 53
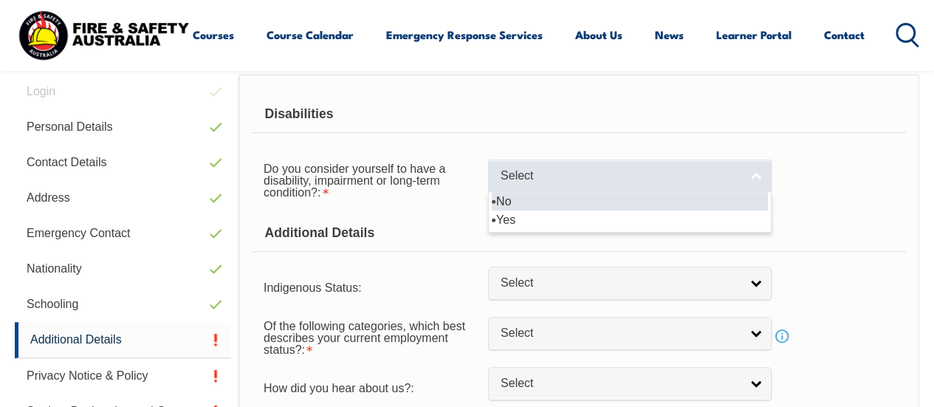
click at [642, 169] on span "Select" at bounding box center [619, 175] width 239 height 15
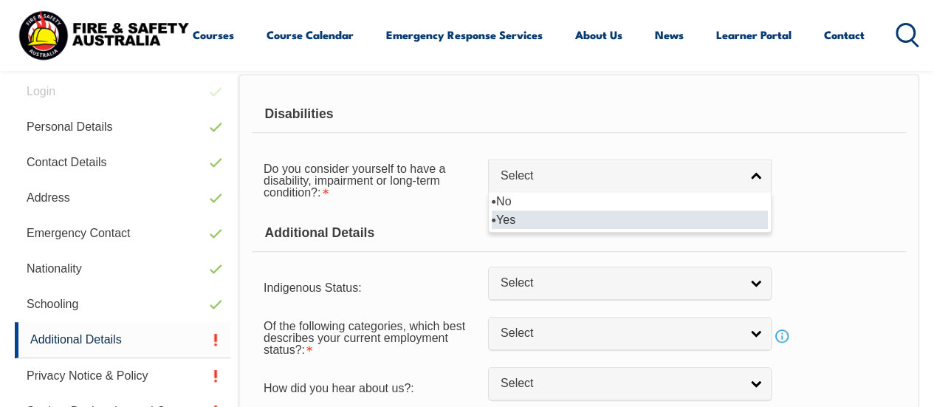
click at [546, 196] on li "No" at bounding box center [630, 201] width 276 height 18
select select "false"
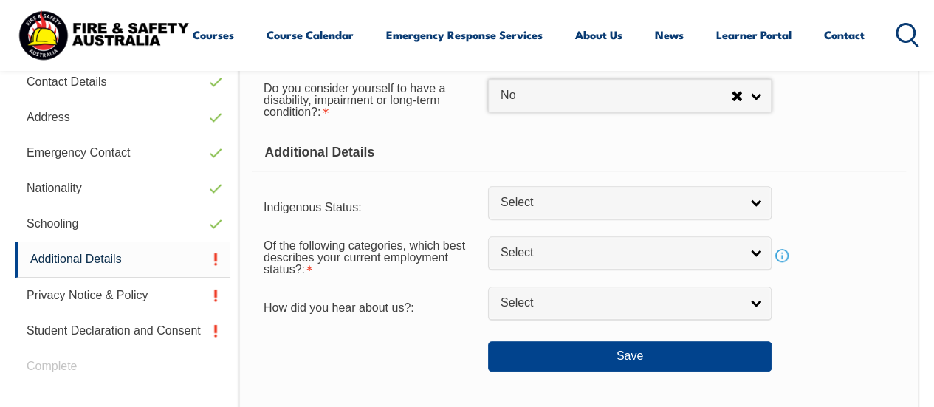
scroll to position [520, 0]
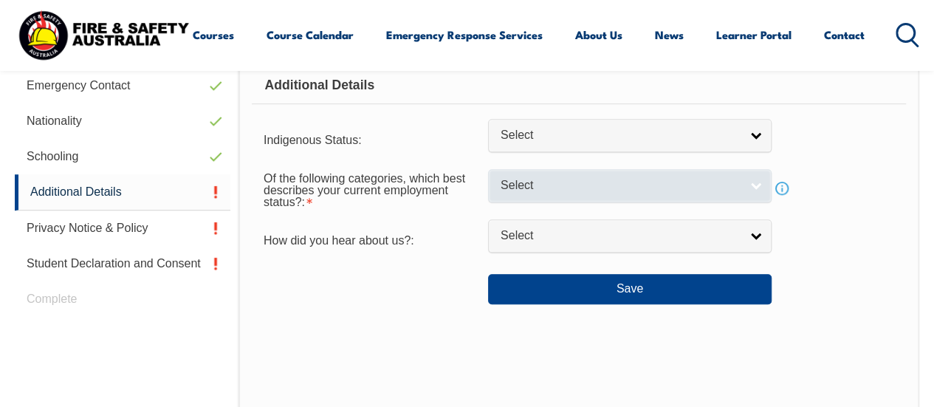
click at [620, 194] on link "Select" at bounding box center [629, 185] width 283 height 33
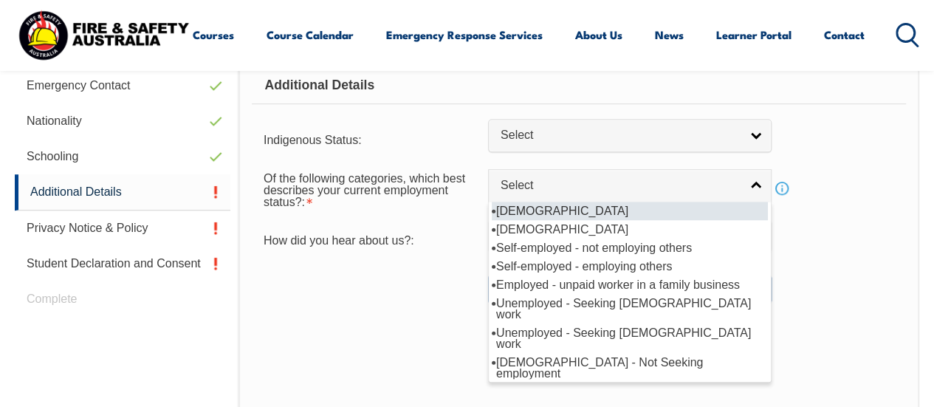
click at [605, 212] on li "[DEMOGRAPHIC_DATA]" at bounding box center [630, 210] width 276 height 18
select select "1"
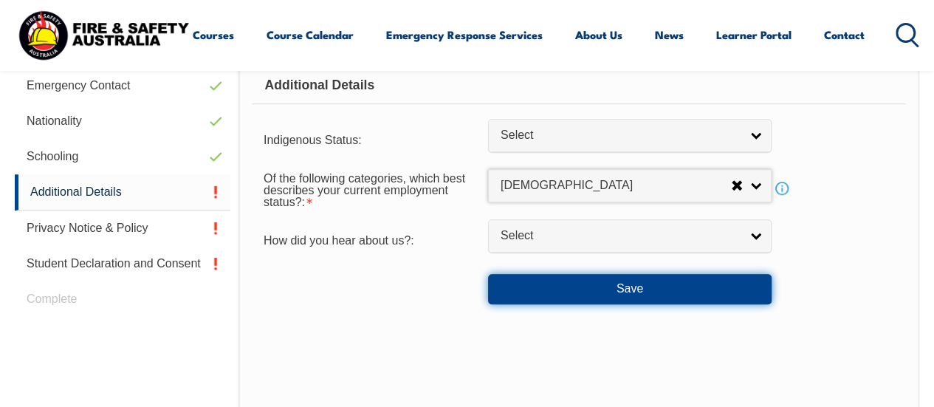
click at [586, 292] on button "Save" at bounding box center [629, 289] width 283 height 30
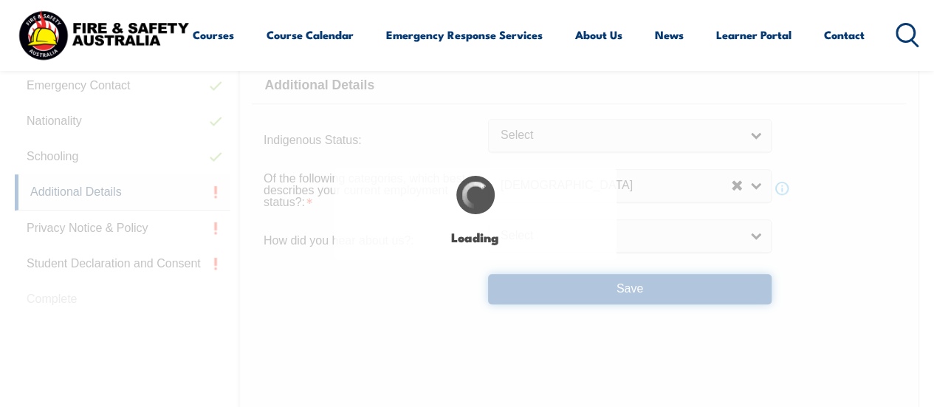
select select "false"
select select
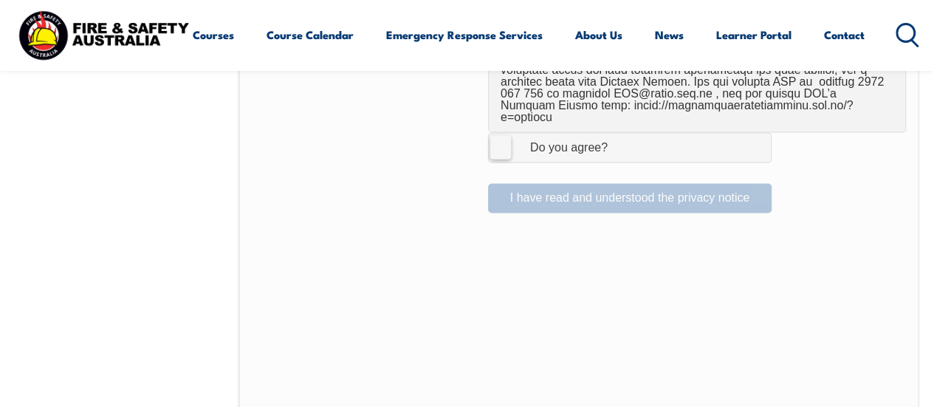
scroll to position [1036, 0]
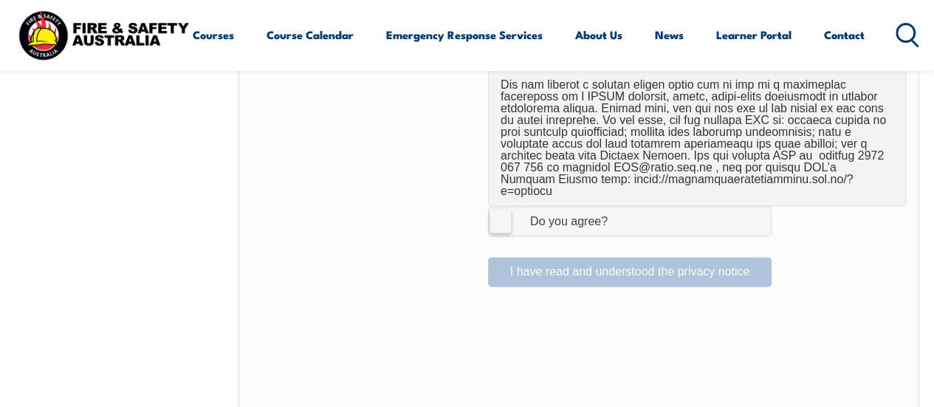
click at [503, 206] on label "I Agree Do you agree?" at bounding box center [629, 221] width 283 height 30
click at [619, 207] on input "I Agree Do you agree?" at bounding box center [631, 221] width 25 height 28
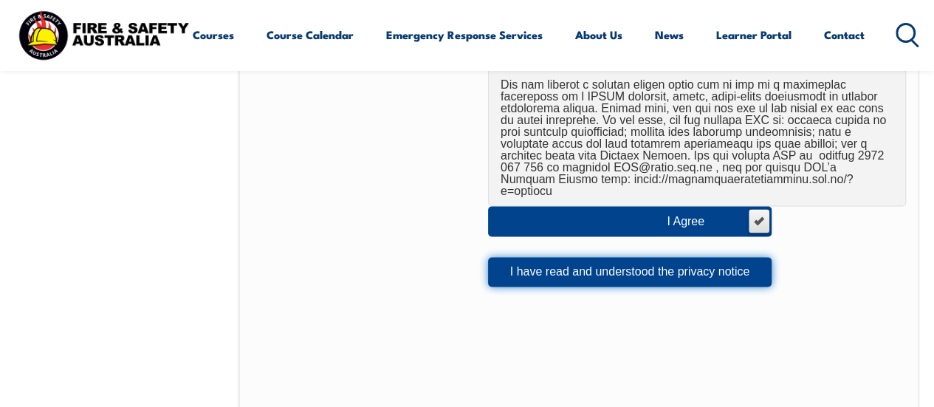
click at [542, 257] on button "I have read and understood the privacy notice" at bounding box center [629, 272] width 283 height 30
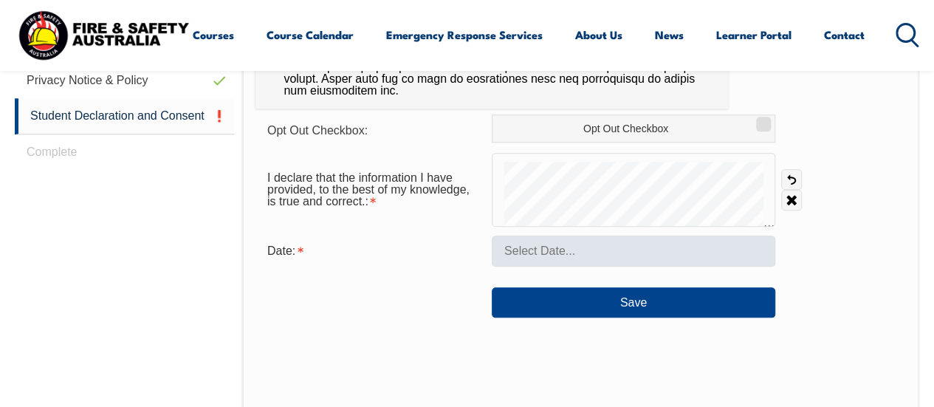
scroll to position [593, 0]
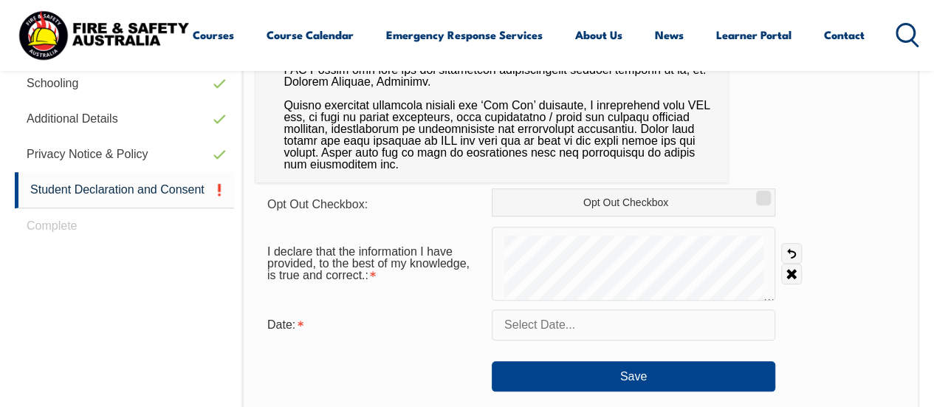
click at [587, 320] on input "text" at bounding box center [633, 324] width 283 height 31
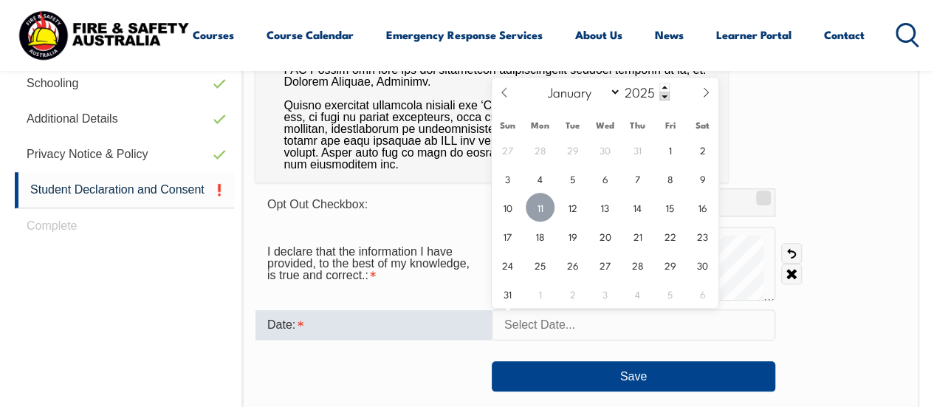
click at [549, 208] on span "11" at bounding box center [539, 207] width 29 height 29
type input "[DATE]"
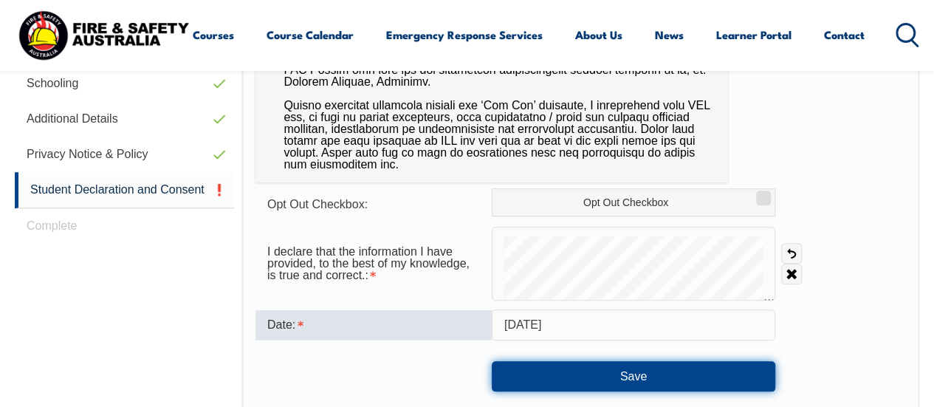
click at [584, 374] on button "Save" at bounding box center [633, 376] width 283 height 30
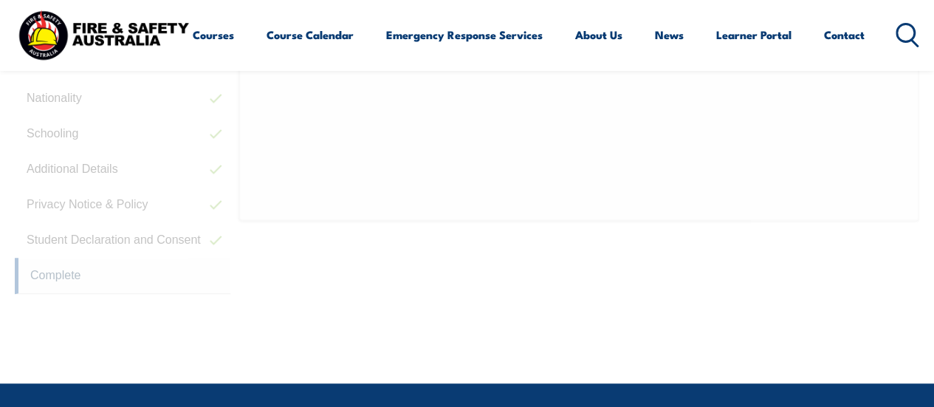
scroll to position [373, 0]
